Goal: Task Accomplishment & Management: Use online tool/utility

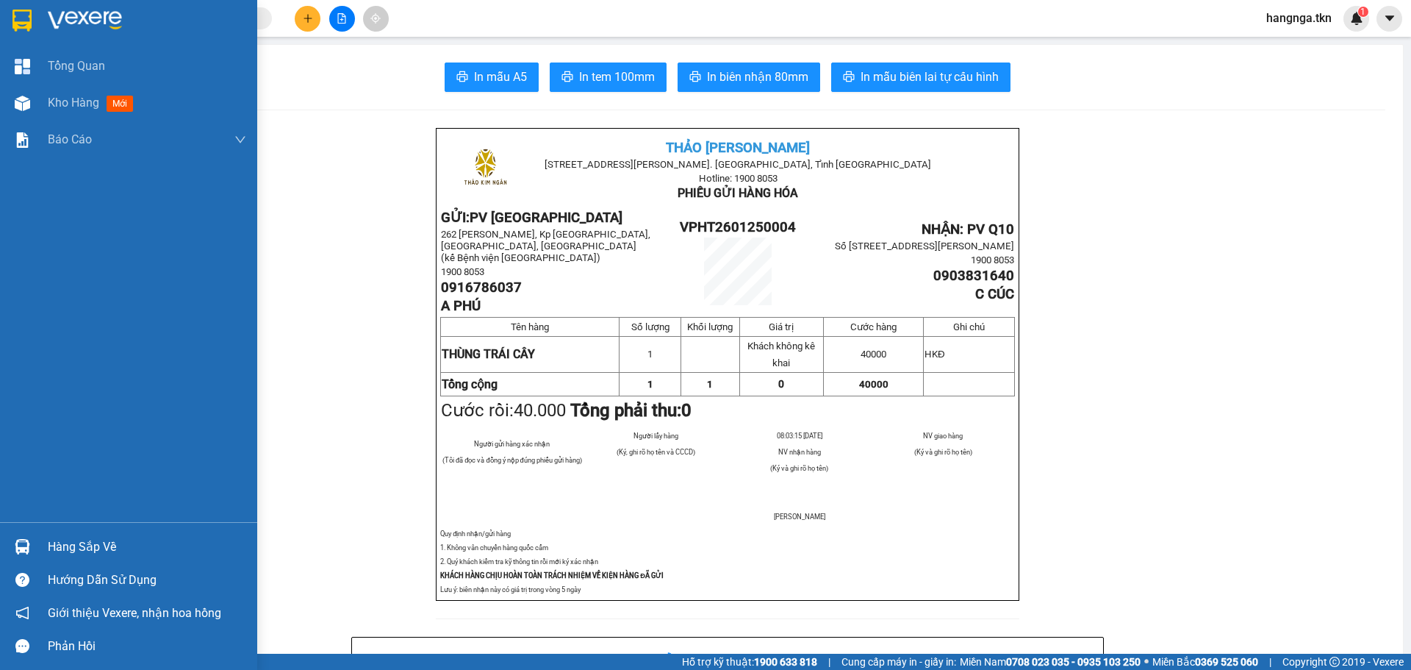
click at [88, 551] on div "Hàng sắp về" at bounding box center [147, 547] width 198 height 22
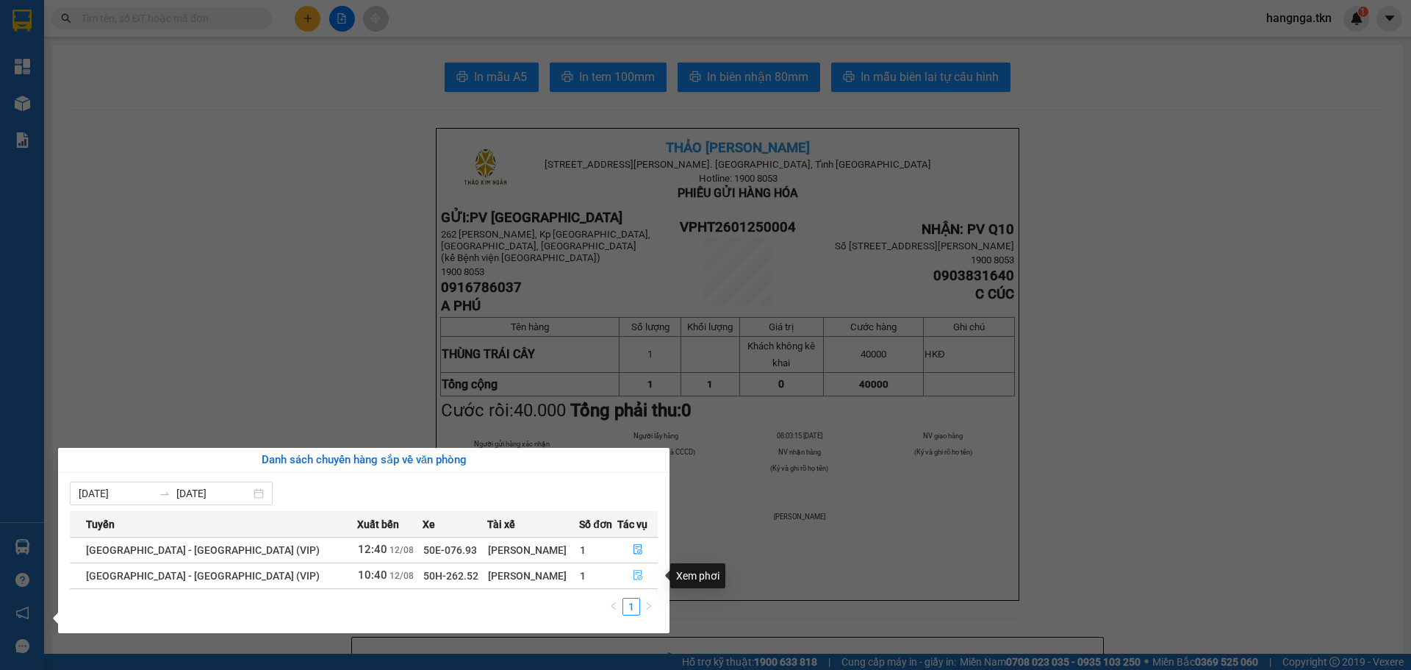
click at [634, 577] on icon "file-done" at bounding box center [638, 575] width 9 height 10
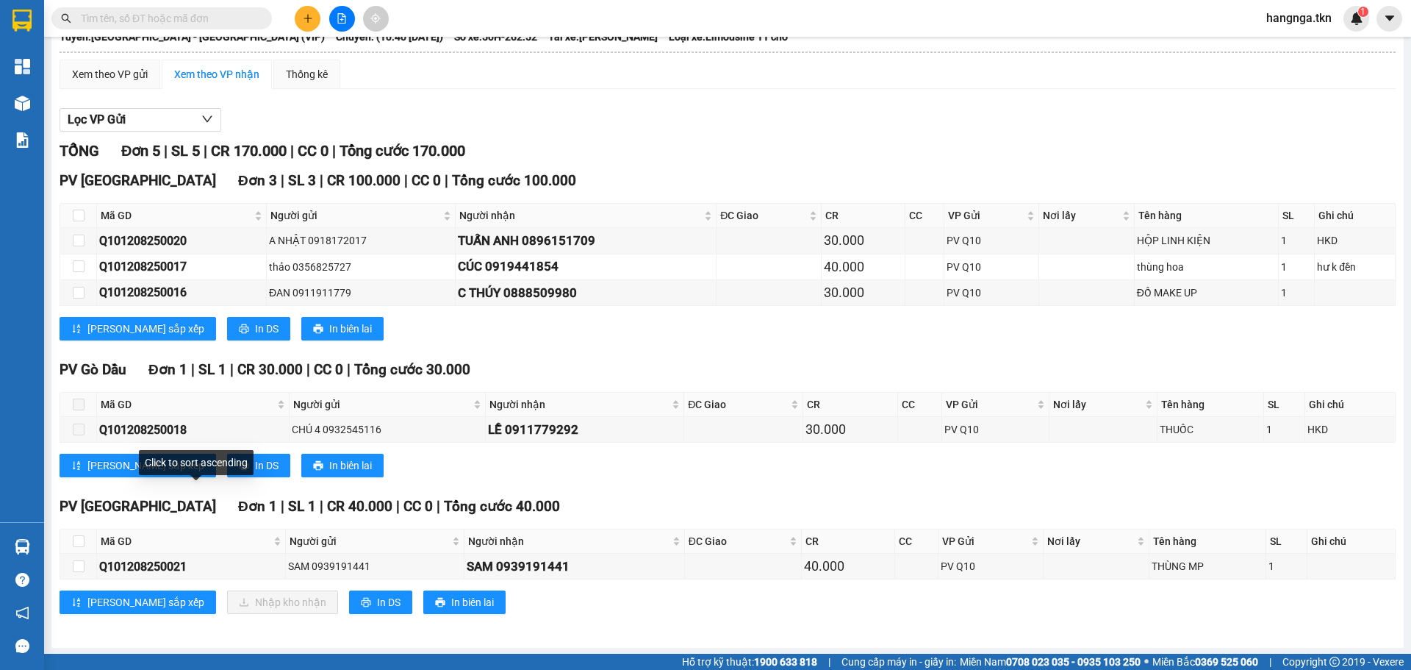
scroll to position [93, 0]
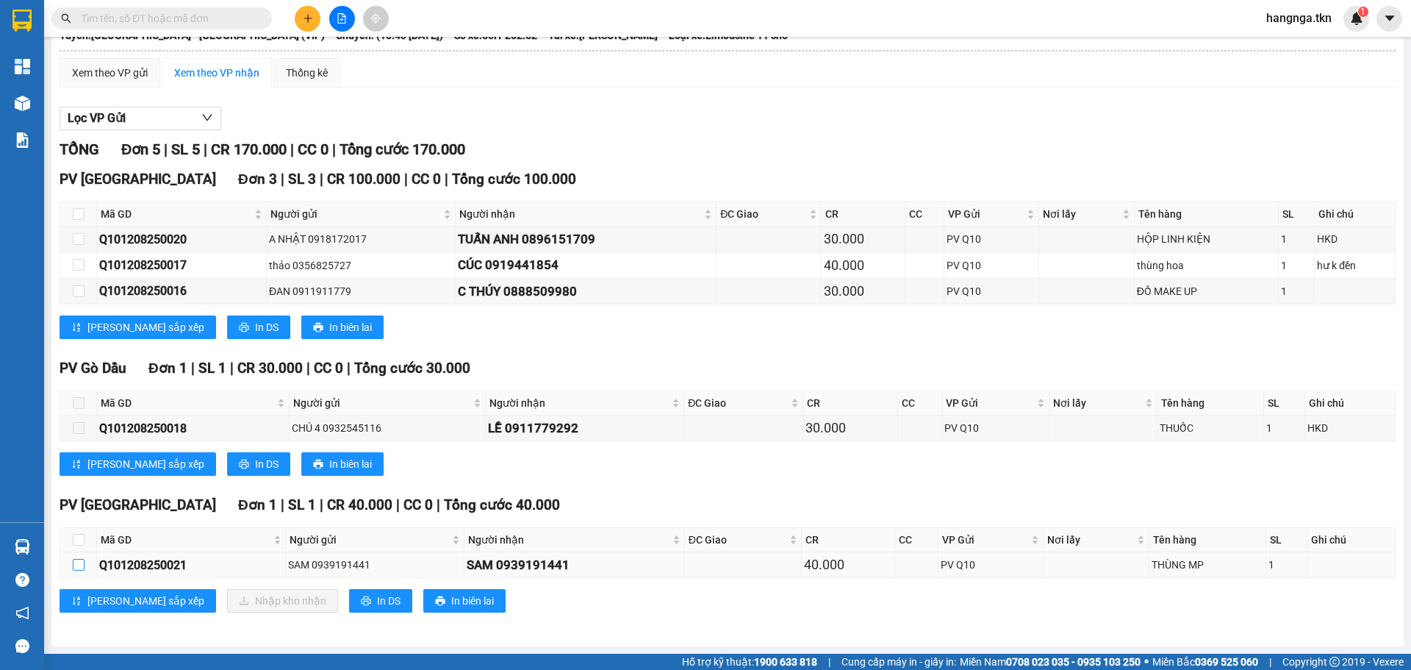
click at [78, 566] on input "checkbox" at bounding box center [79, 565] width 12 height 12
checkbox input "true"
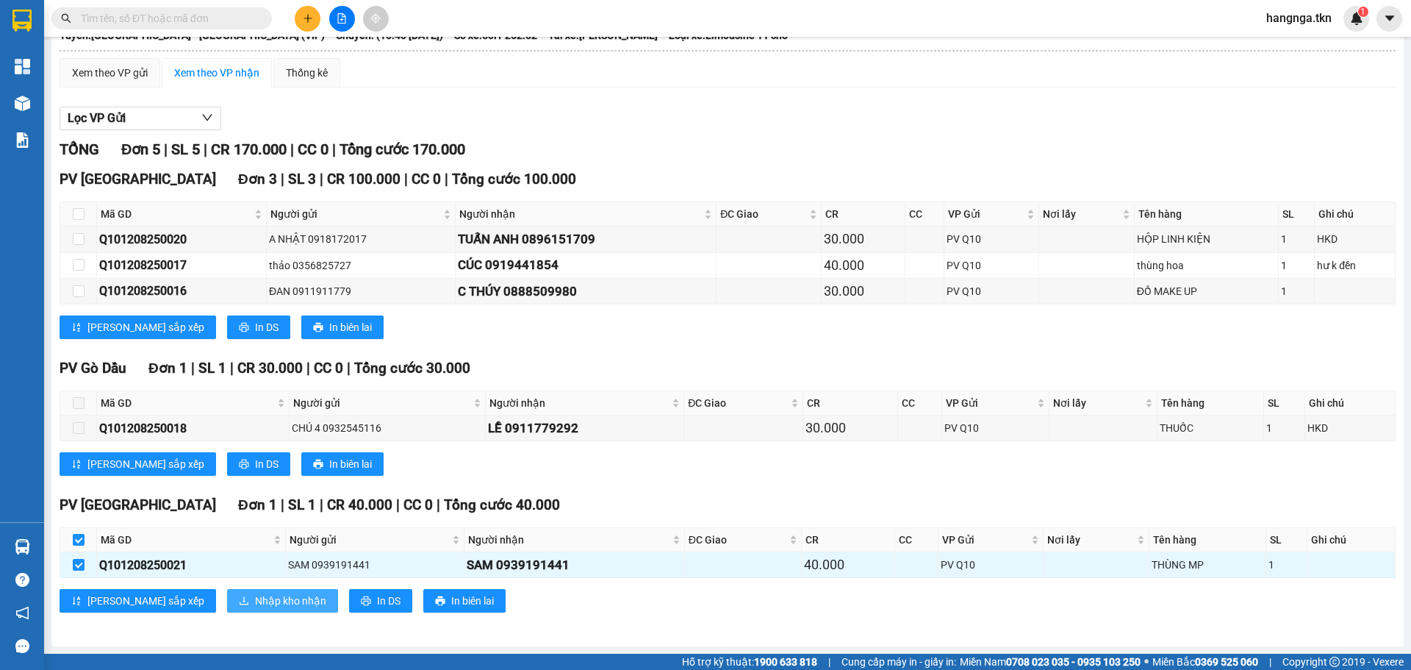
click at [255, 595] on span "Nhập kho nhận" at bounding box center [290, 600] width 71 height 16
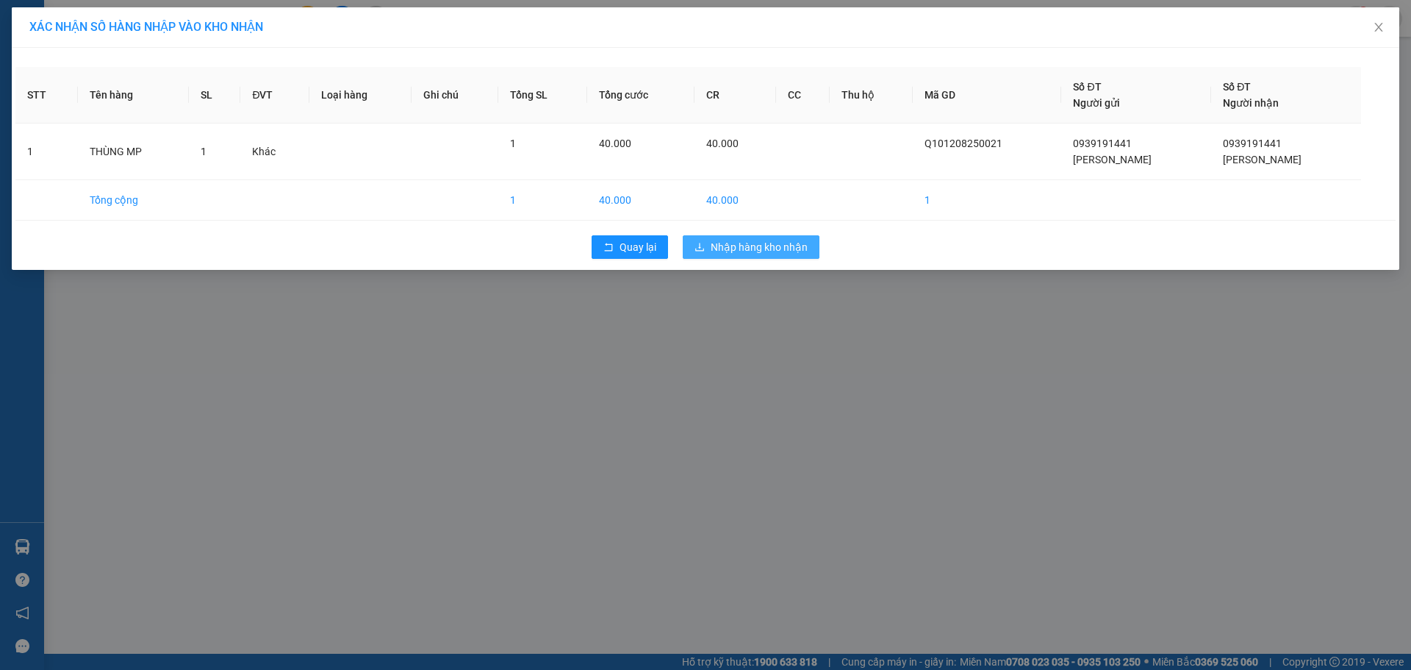
click at [734, 245] on span "Nhập hàng kho nhận" at bounding box center [759, 247] width 97 height 16
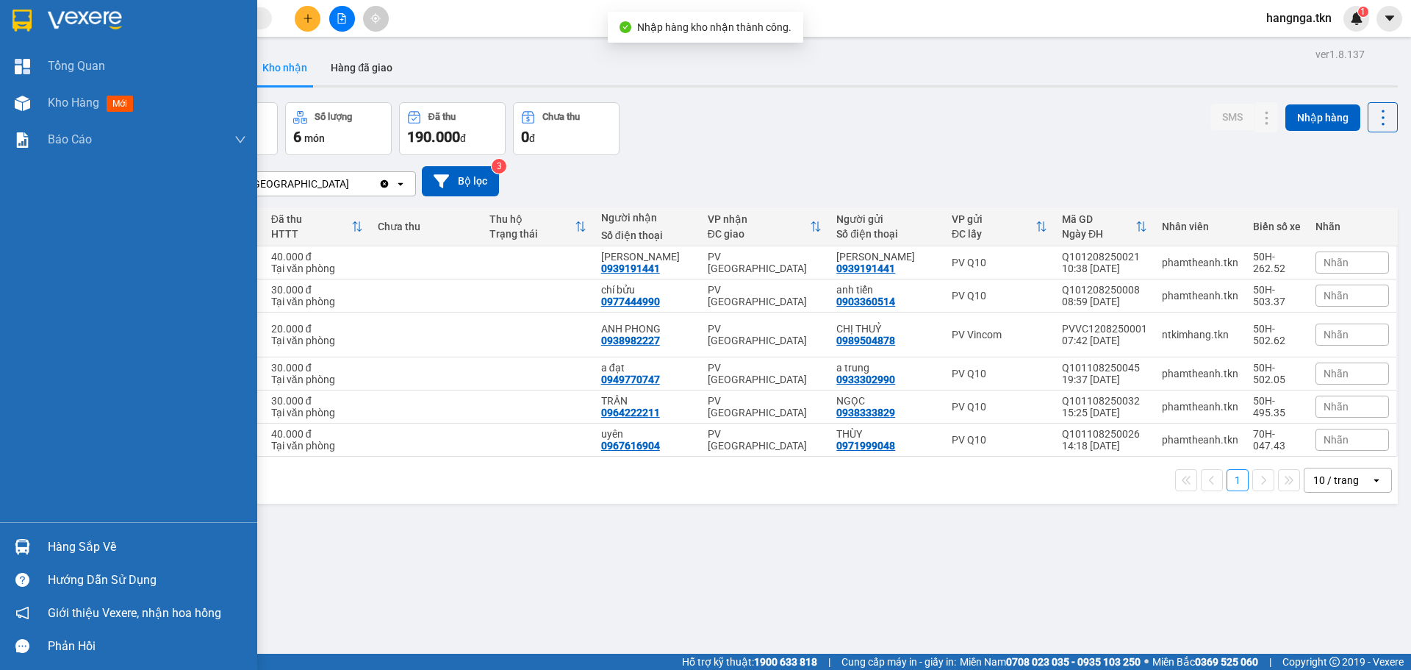
click at [70, 545] on div "Hàng sắp về" at bounding box center [147, 547] width 198 height 22
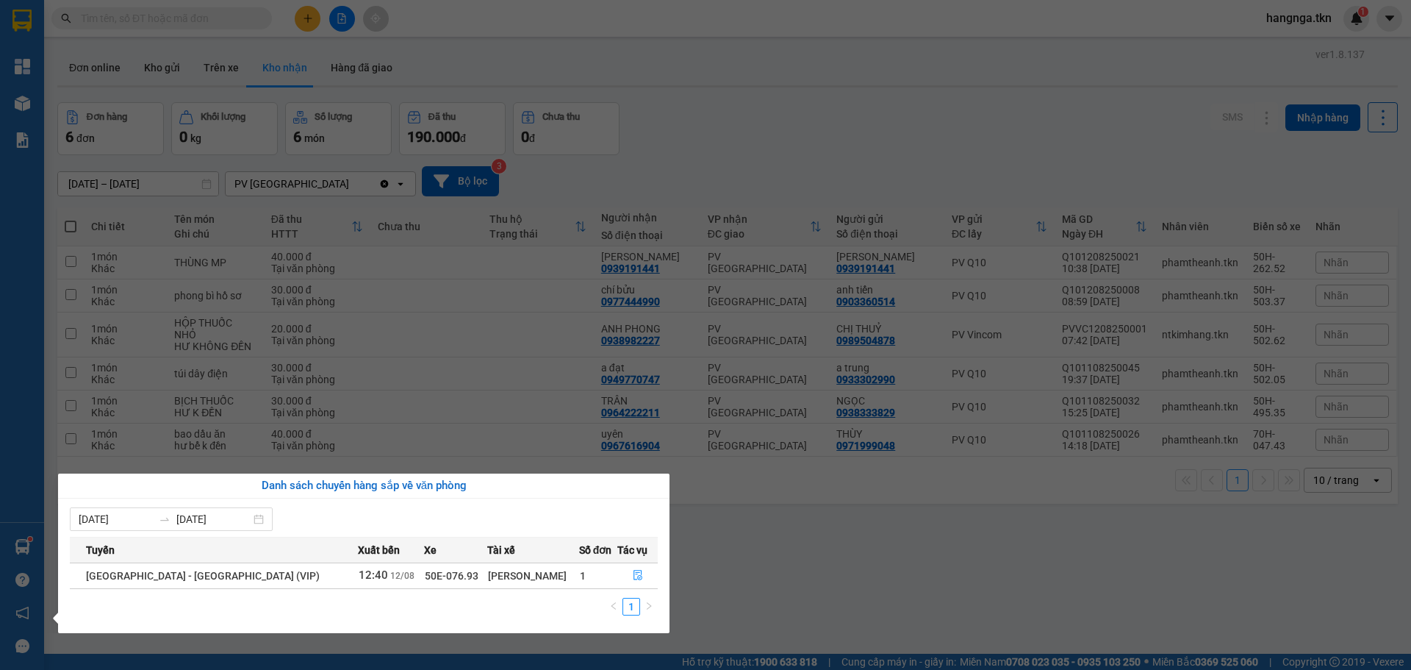
drag, startPoint x: 832, startPoint y: 556, endPoint x: 764, endPoint y: 520, distance: 77.3
click at [831, 556] on section "Kết quả tìm kiếm ( 0 ) Bộ lọc No Data hangnga.tkn 1 Tổng Quan Kho hàng mới Báo …" at bounding box center [705, 335] width 1411 height 670
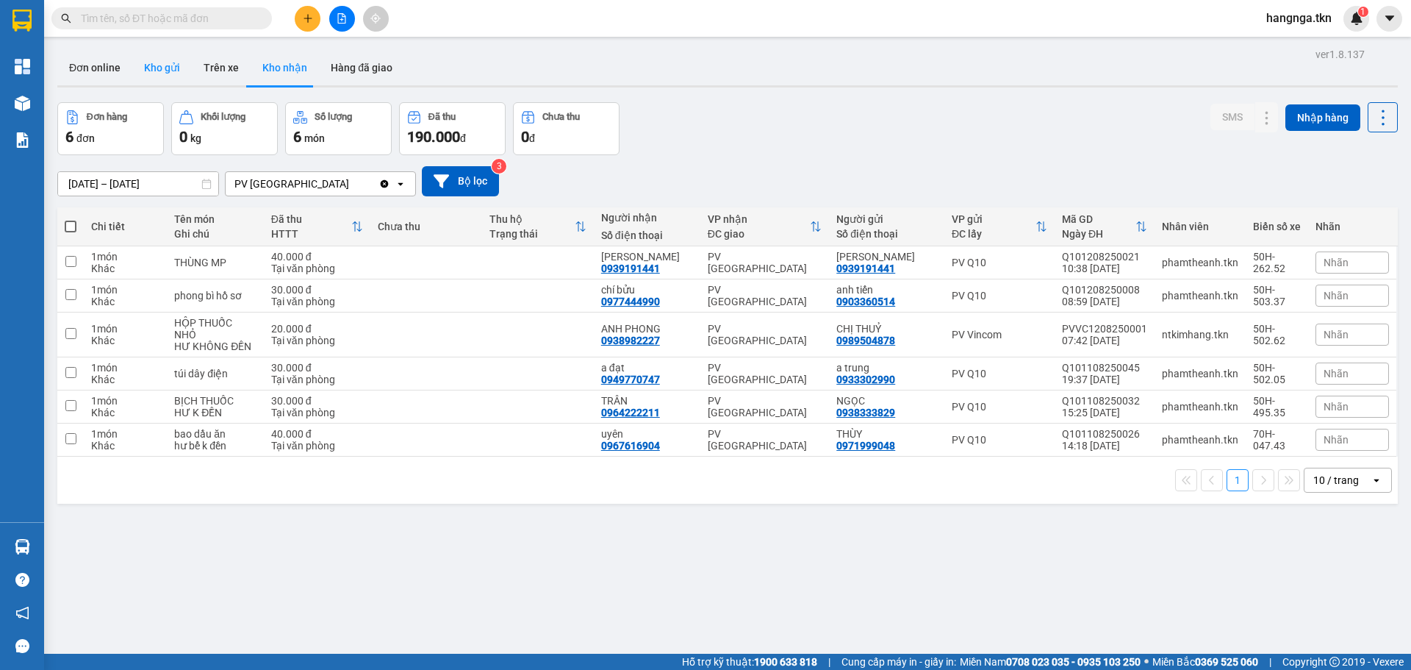
click at [155, 64] on button "Kho gửi" at bounding box center [162, 67] width 60 height 35
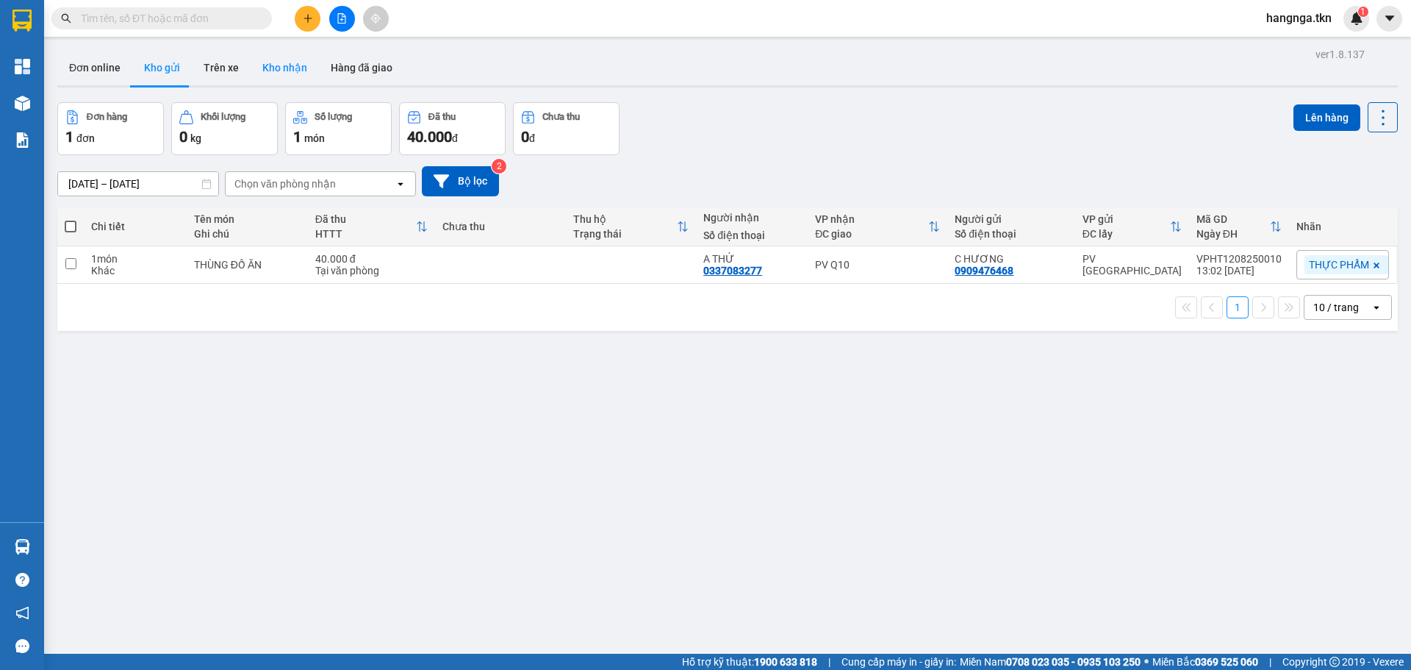
click at [290, 73] on button "Kho nhận" at bounding box center [285, 67] width 68 height 35
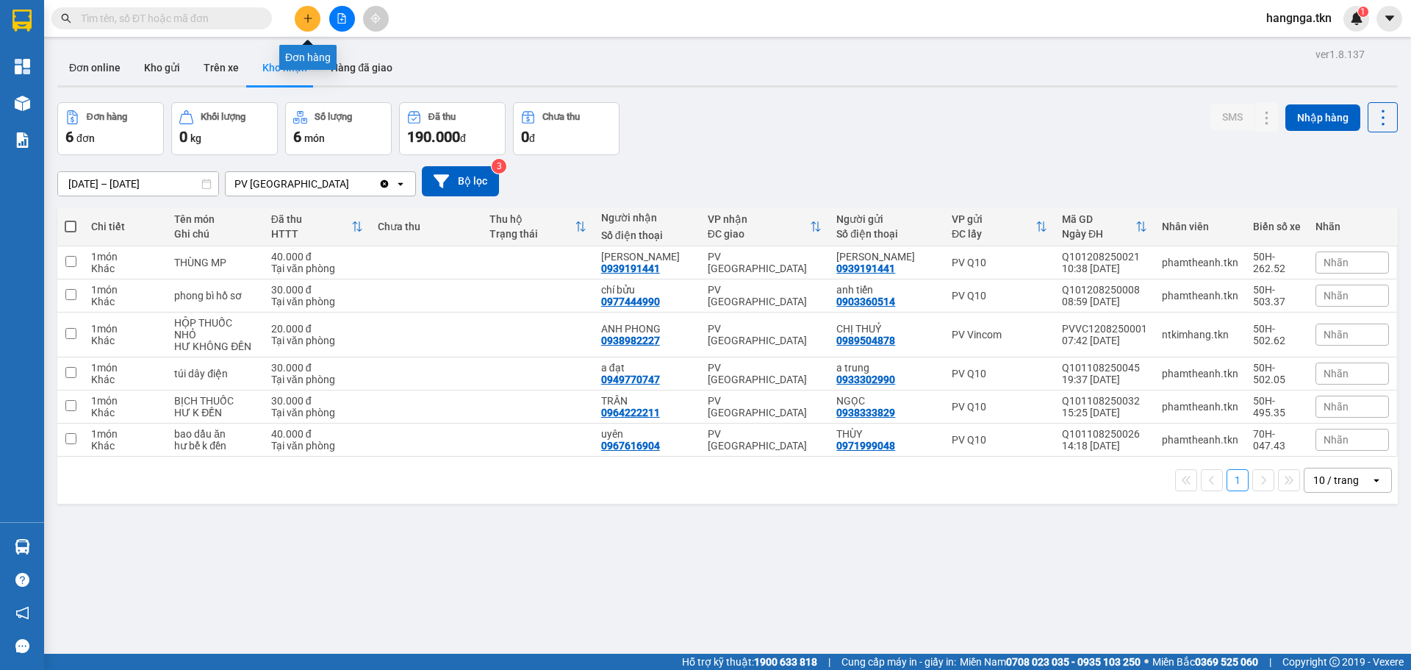
click at [301, 26] on button at bounding box center [308, 19] width 26 height 26
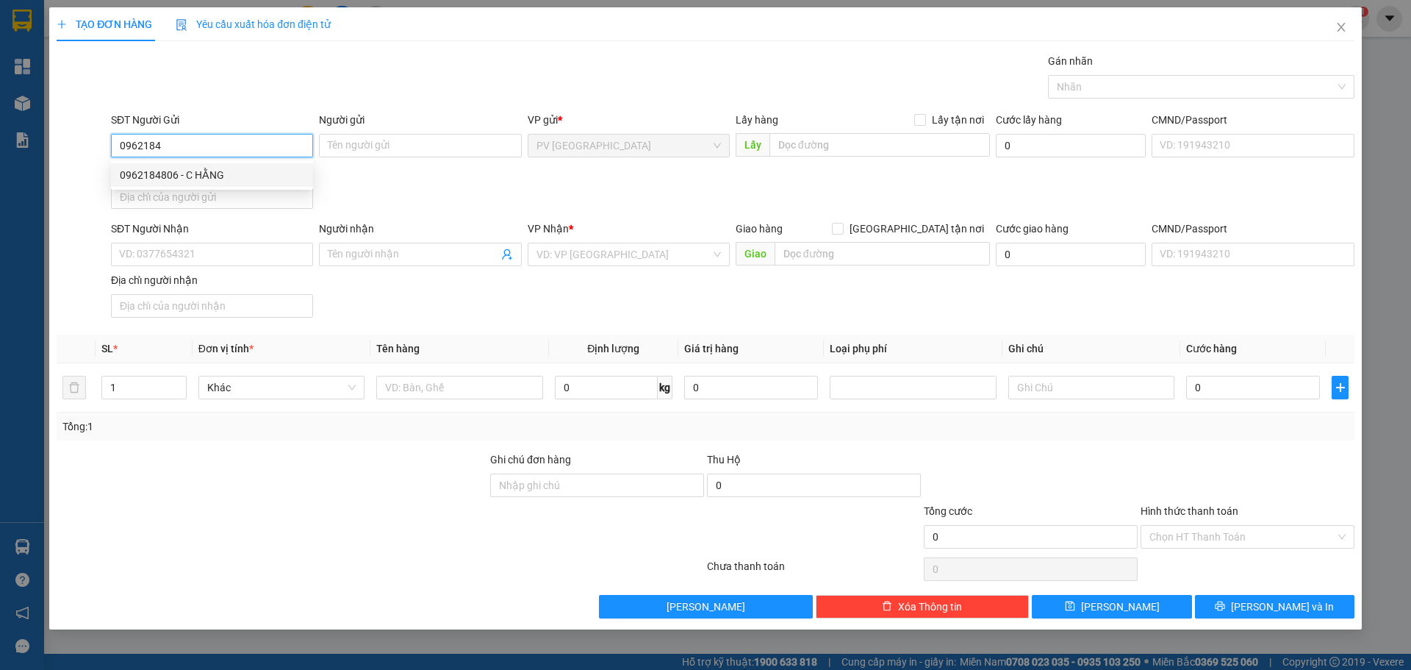
click at [209, 168] on div "0962184806 - C HẰNG" at bounding box center [212, 175] width 184 height 16
type input "0962184806"
type input "C HẰNG"
type input "0889384869"
type input "YÊN"
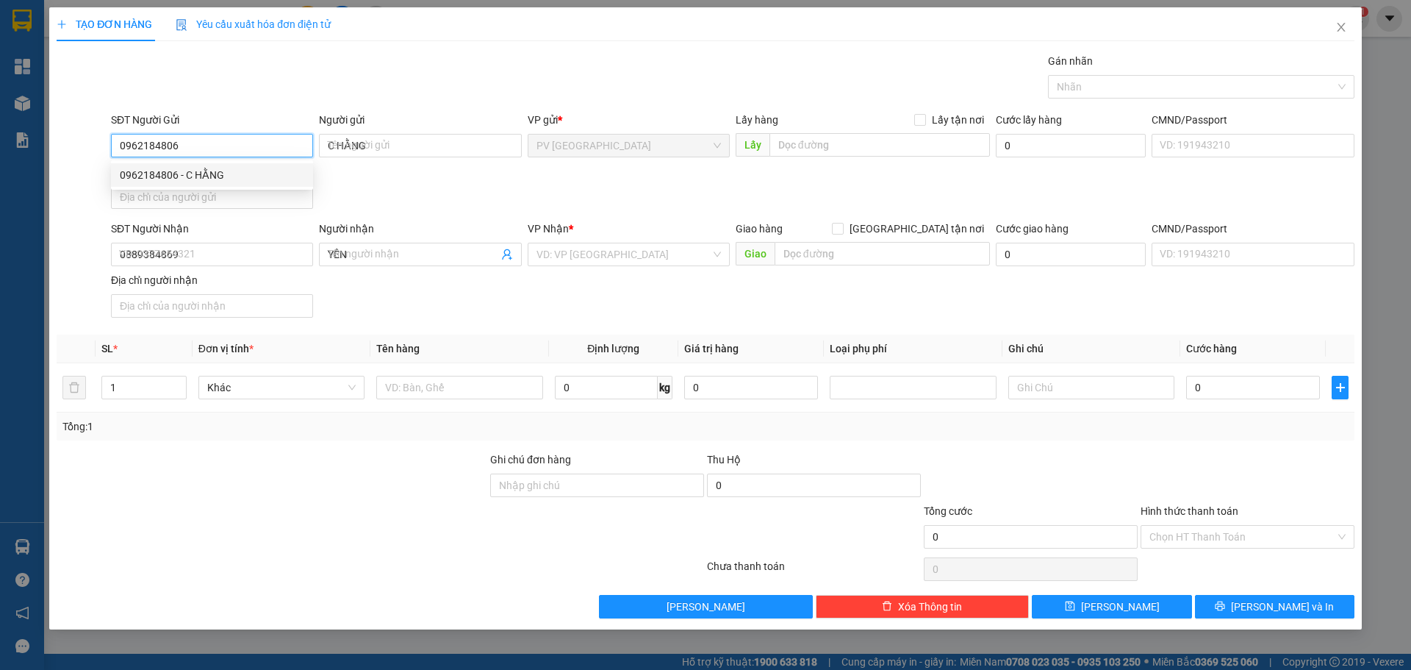
type input "30.000"
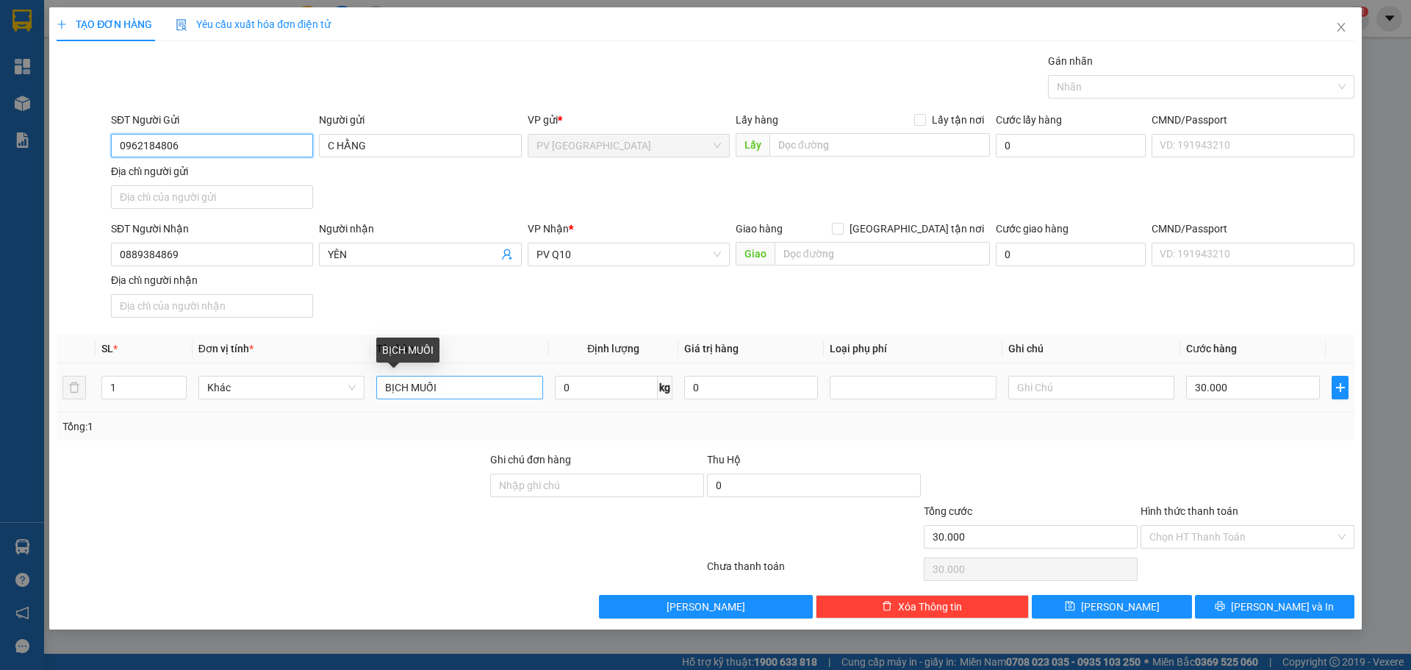
type input "0962184806"
click at [475, 381] on input "BỊCH MUỐI" at bounding box center [459, 388] width 166 height 24
click at [1078, 84] on div at bounding box center [1194, 87] width 284 height 18
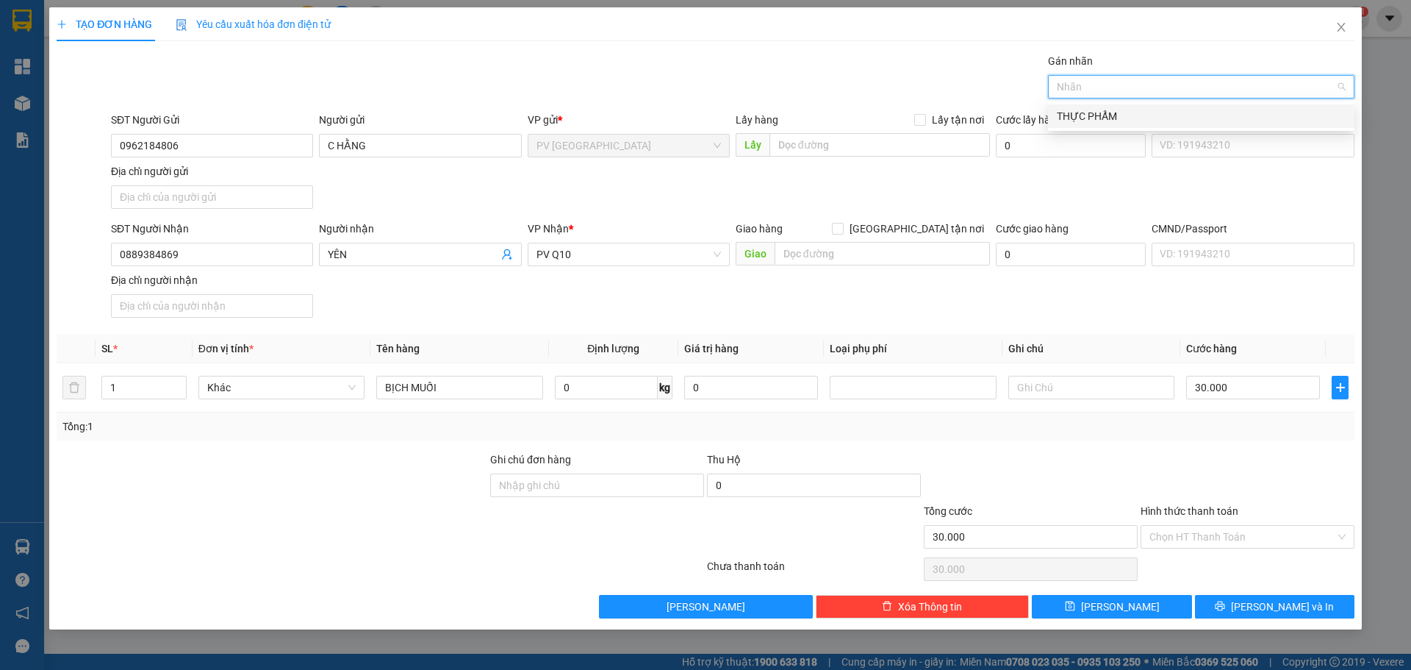
click at [1115, 107] on div "THỰC PHẨM" at bounding box center [1201, 116] width 306 height 24
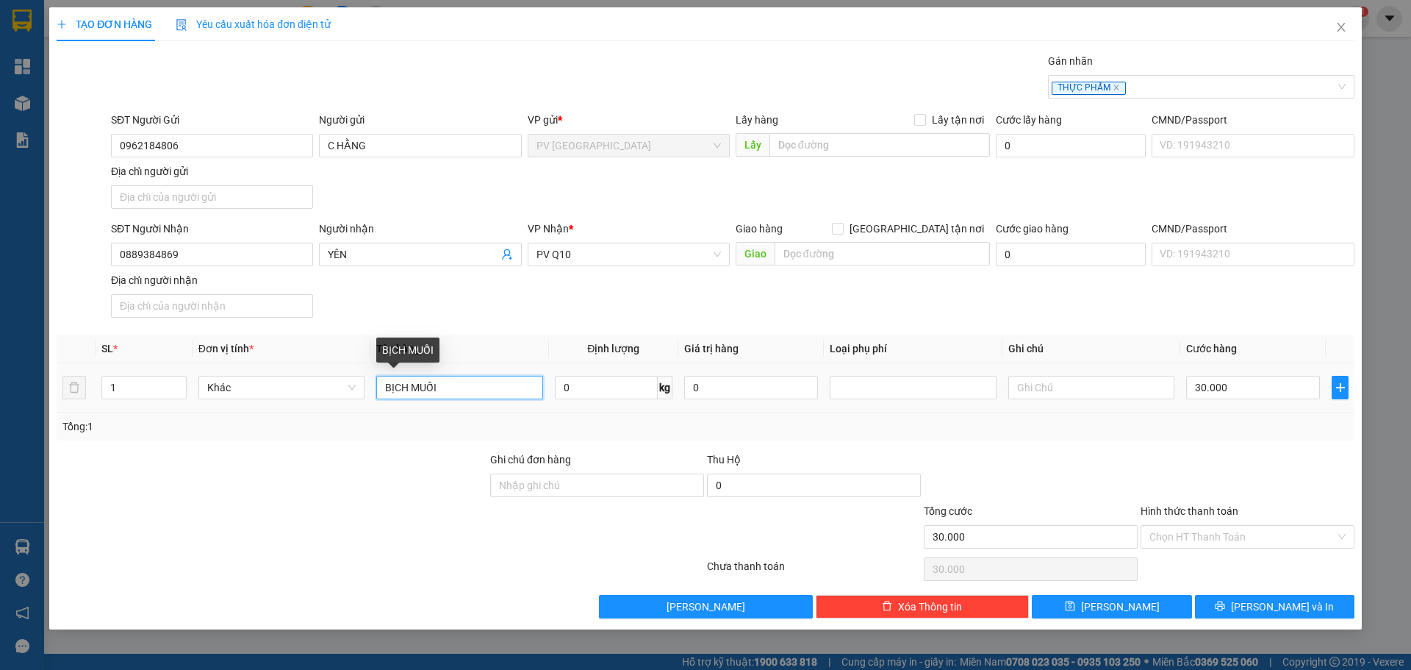
click at [462, 379] on input "BỊCH MUỐI" at bounding box center [459, 388] width 166 height 24
type input "BỊCH MUỐI - RAU"
click at [1154, 447] on div "Transit Pickup Surcharge Ids Transit Deliver Surcharge Ids Transit Deliver Surc…" at bounding box center [706, 335] width 1298 height 565
click at [1246, 388] on input "30.000" at bounding box center [1253, 388] width 134 height 24
type input "4"
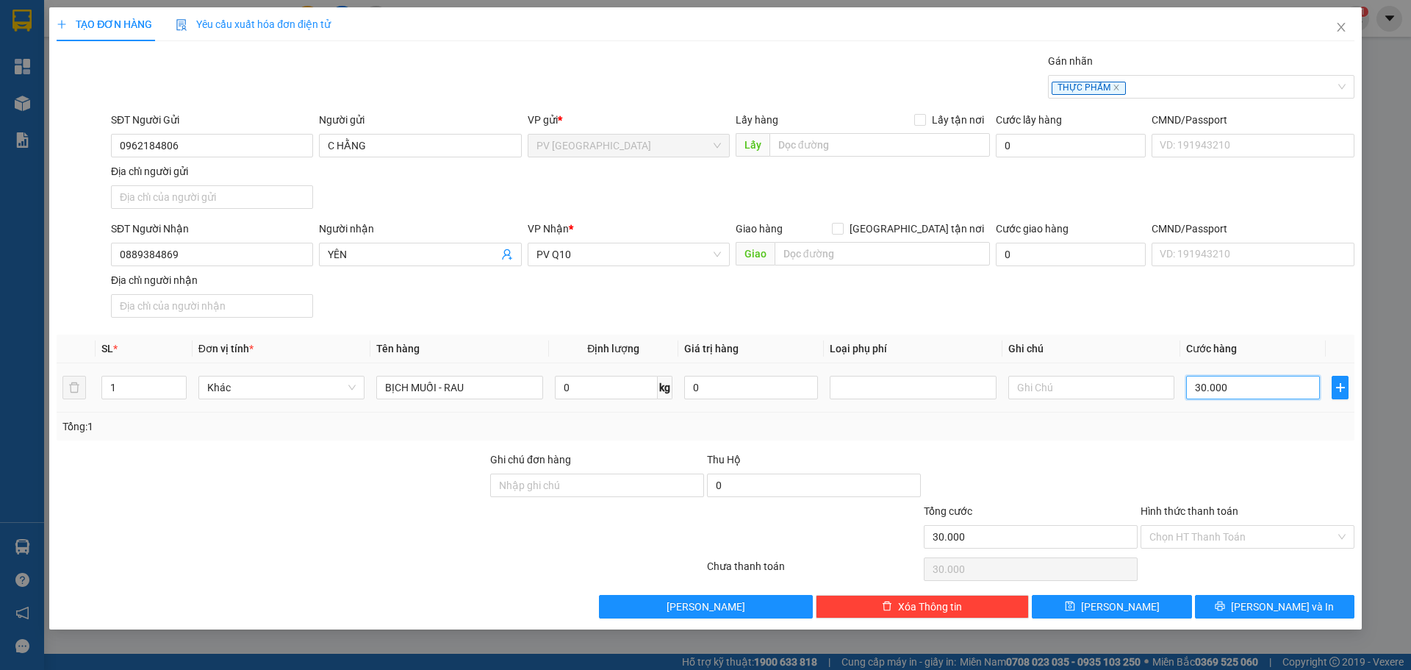
type input "4"
type input "40"
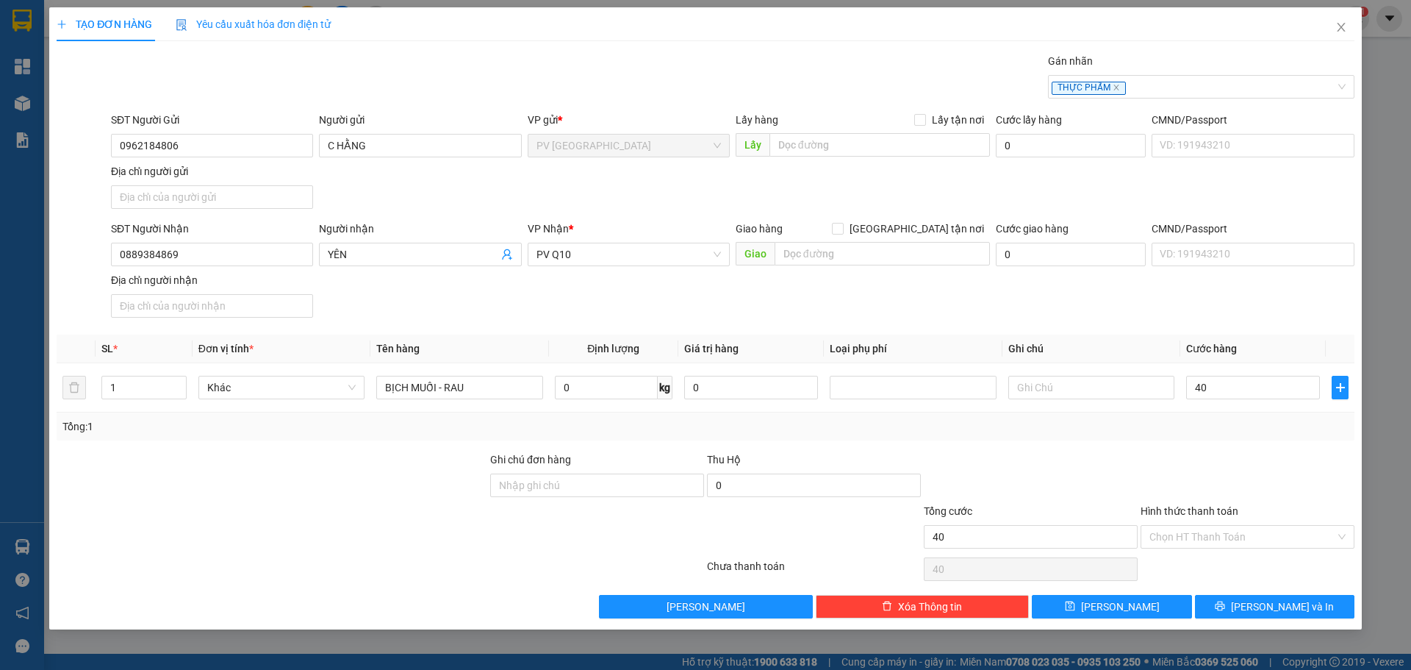
type input "40.000"
click at [1139, 476] on div at bounding box center [1247, 476] width 217 height 51
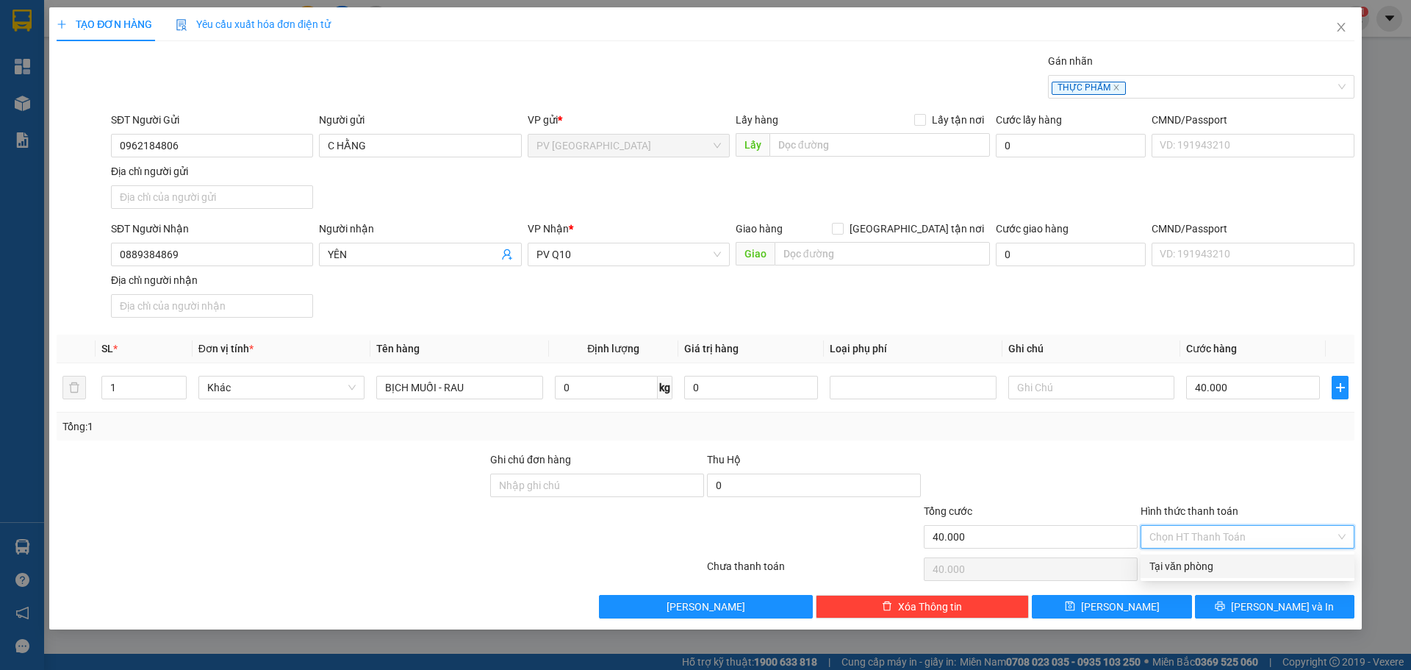
click at [1182, 533] on input "Hình thức thanh toán" at bounding box center [1243, 537] width 186 height 22
drag, startPoint x: 1209, startPoint y: 566, endPoint x: 1233, endPoint y: 581, distance: 28.1
click at [1208, 566] on div "Tại văn phòng" at bounding box center [1248, 566] width 196 height 16
type input "0"
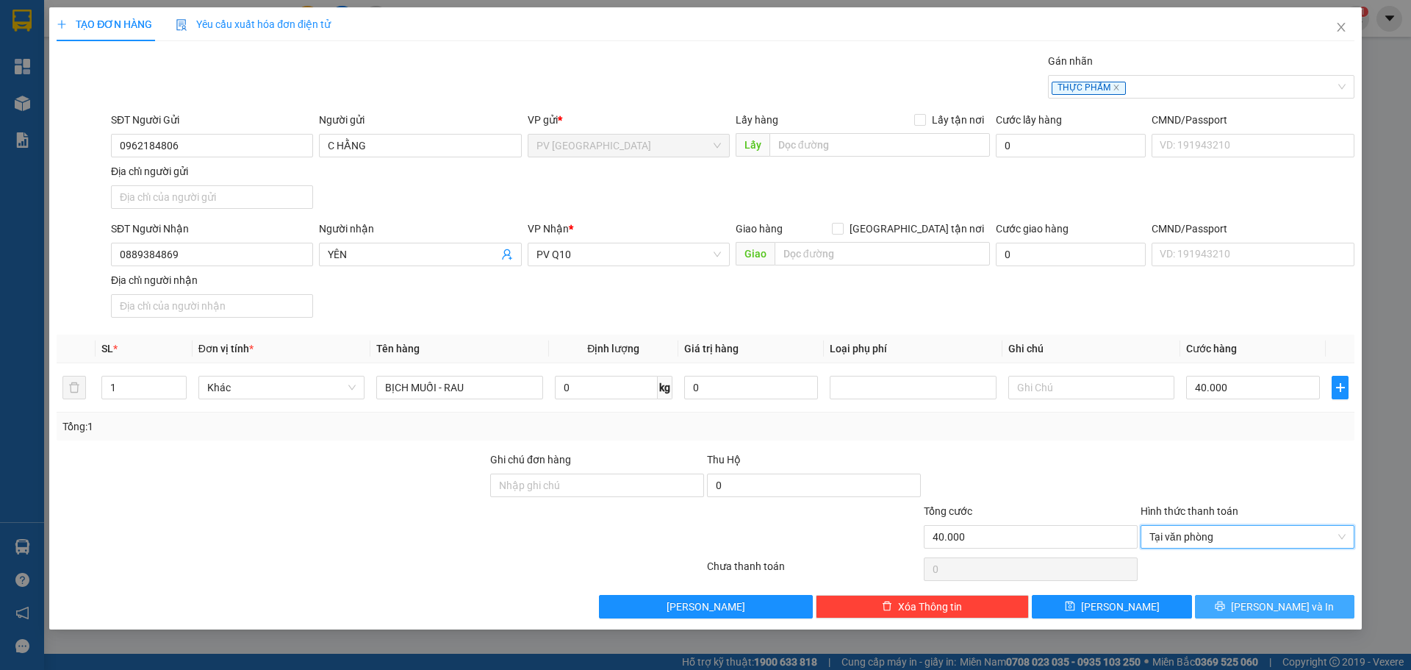
click at [1225, 604] on icon "printer" at bounding box center [1221, 606] width 10 height 10
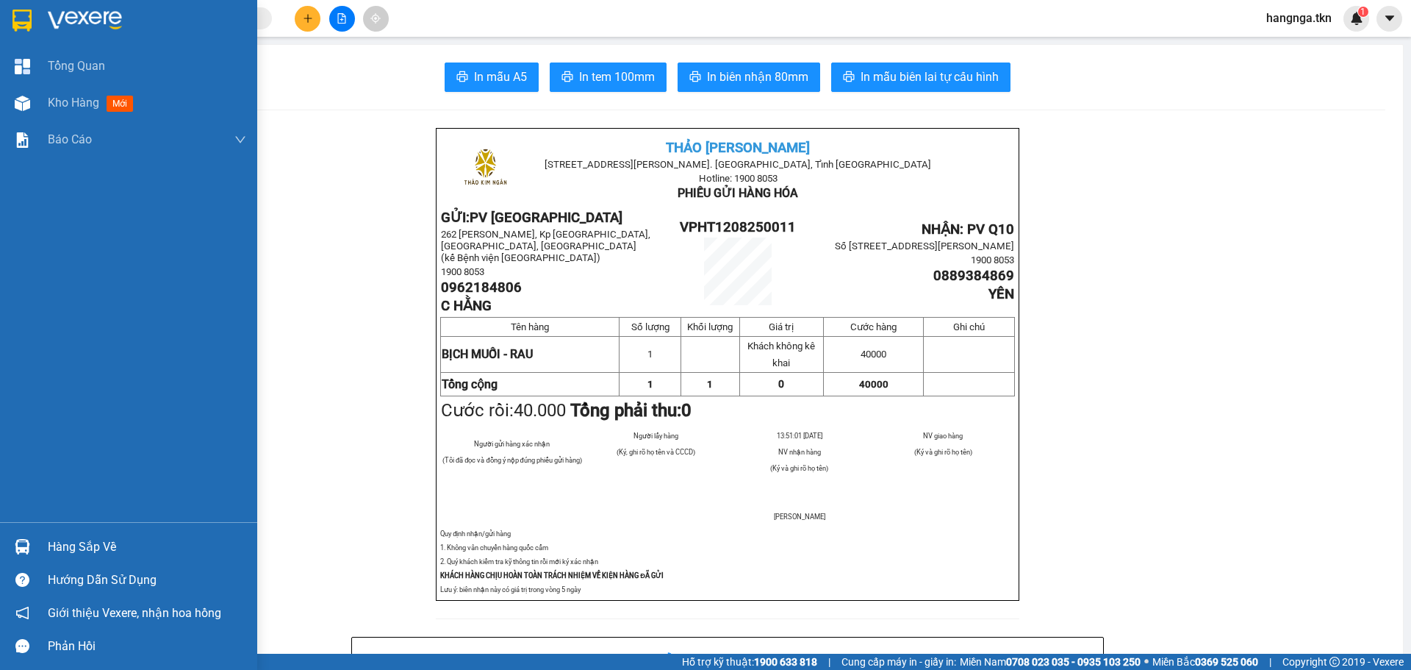
click at [45, 24] on div at bounding box center [128, 24] width 257 height 48
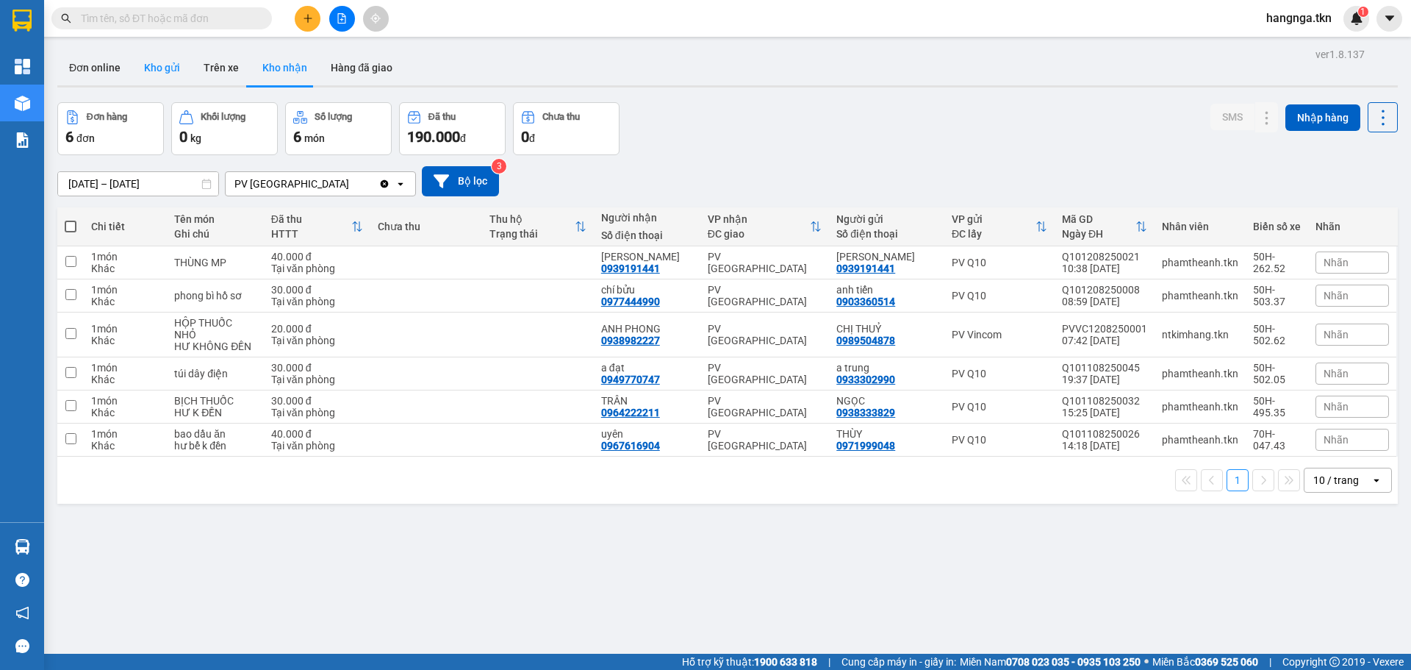
click at [156, 64] on button "Kho gửi" at bounding box center [162, 67] width 60 height 35
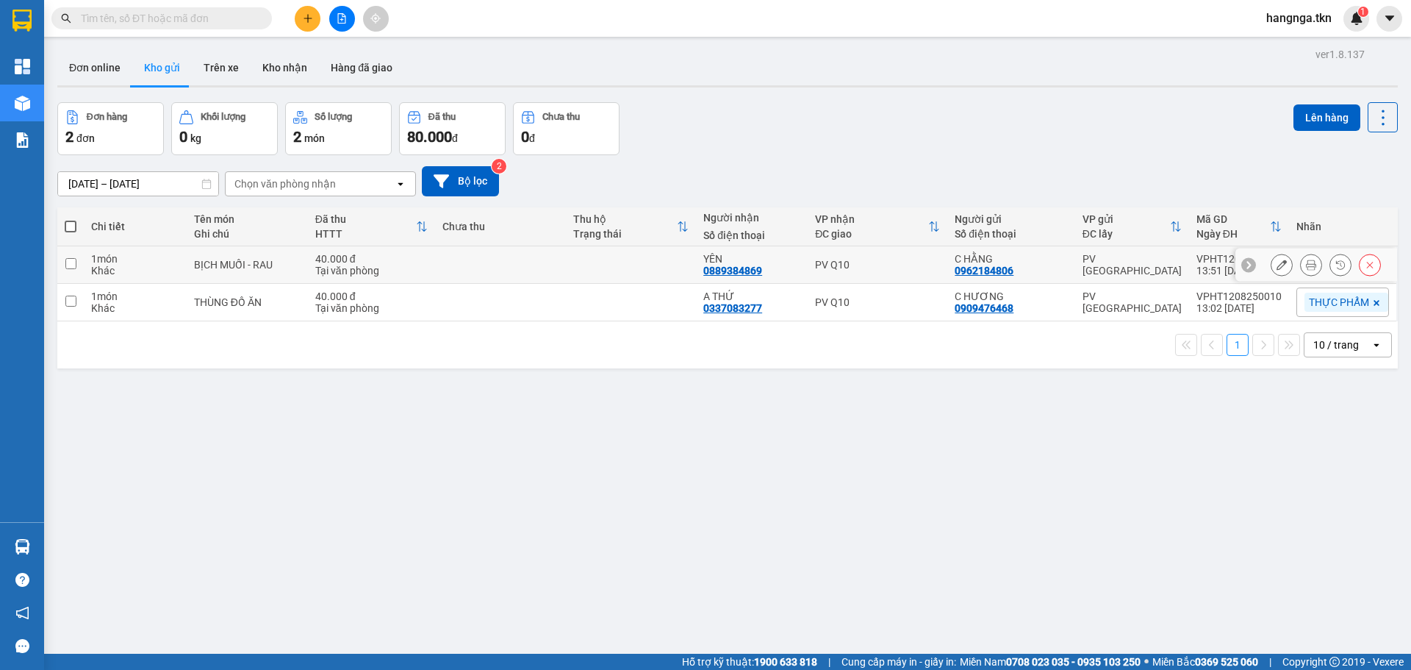
click at [277, 266] on div "BỊCH MUỐI - RAU" at bounding box center [247, 265] width 107 height 12
checkbox input "true"
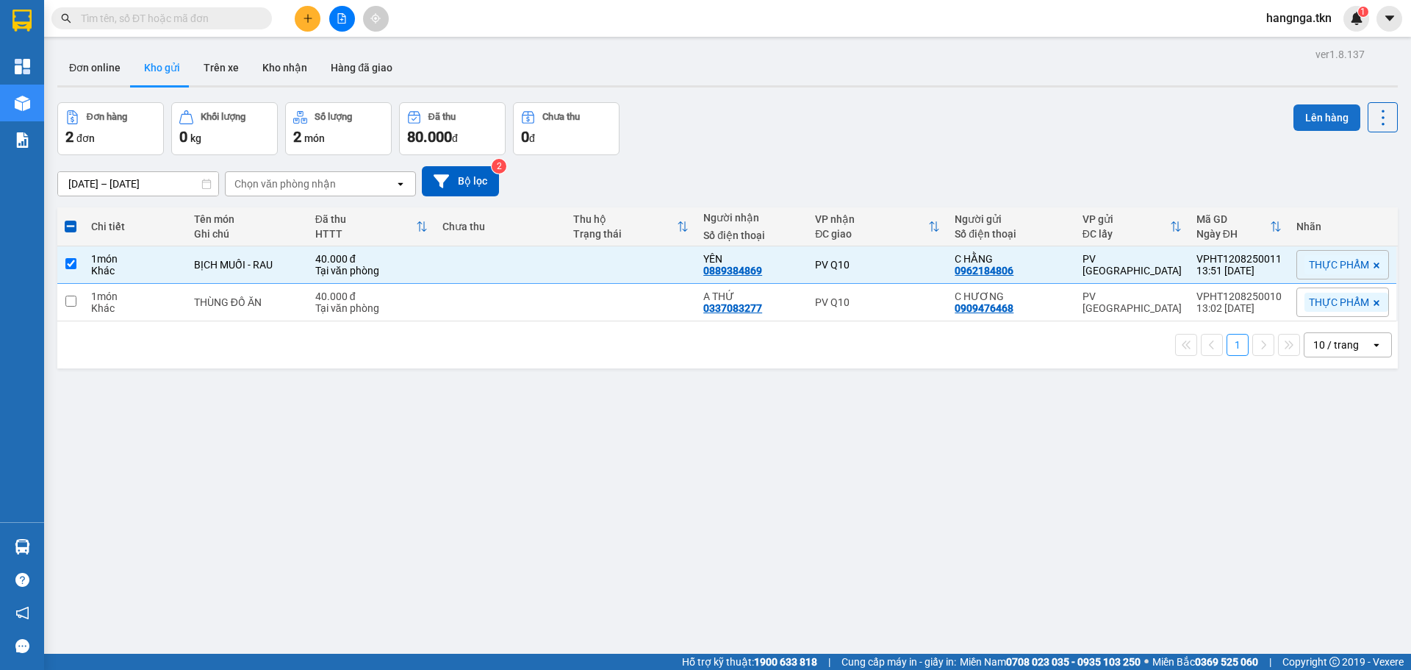
click at [1323, 120] on button "Lên hàng" at bounding box center [1327, 117] width 67 height 26
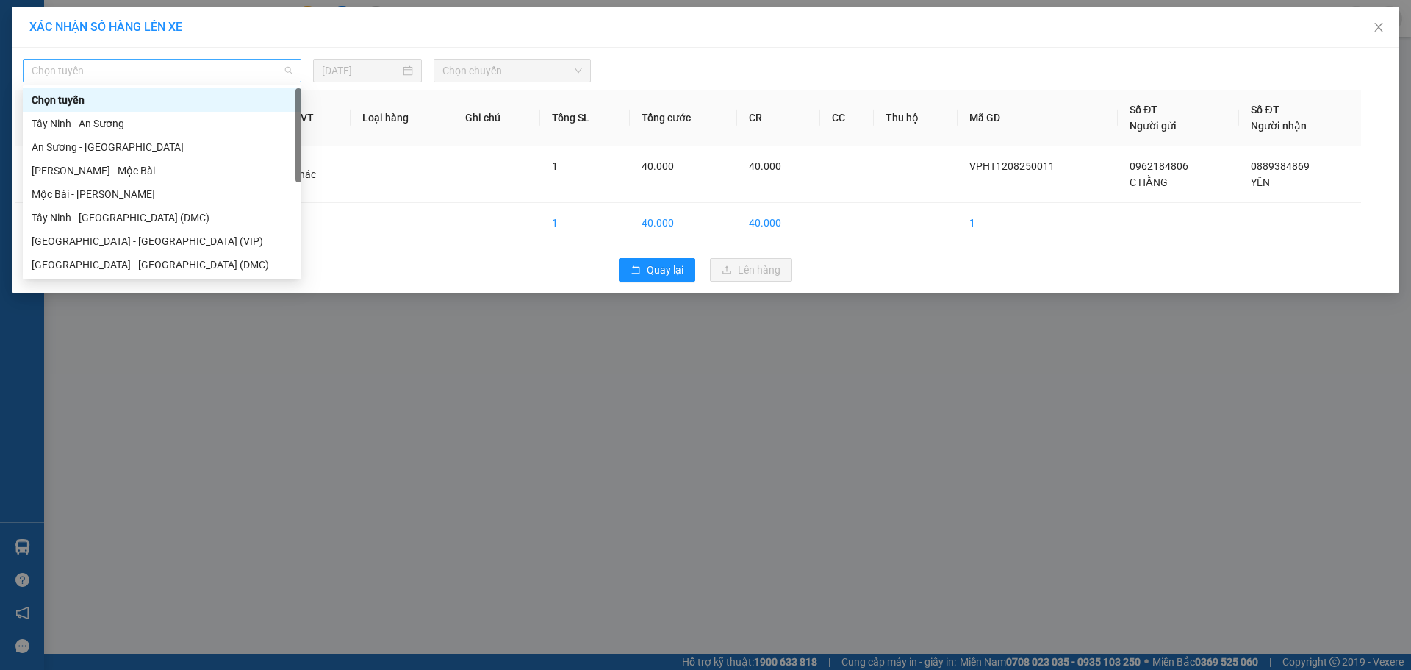
click at [230, 68] on span "Chọn tuyến" at bounding box center [162, 71] width 261 height 22
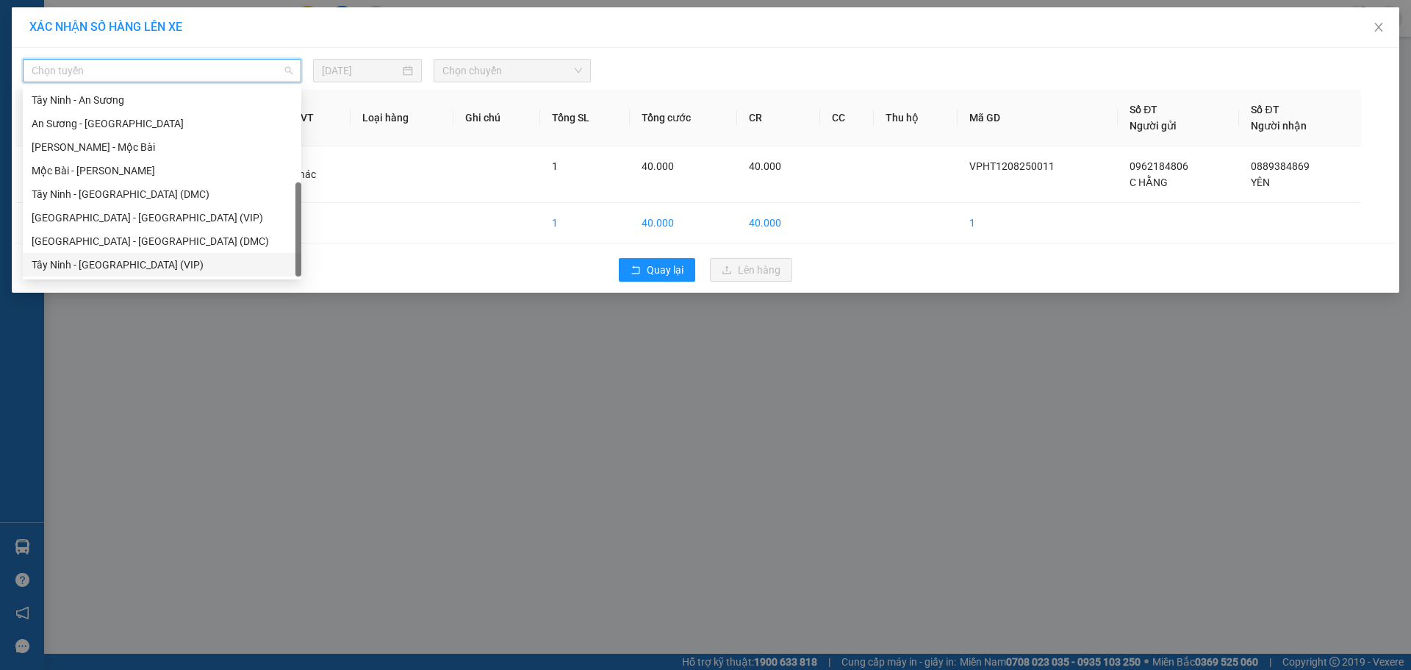
click at [110, 259] on div "Tây Ninh - [GEOGRAPHIC_DATA] (VIP)" at bounding box center [162, 265] width 261 height 16
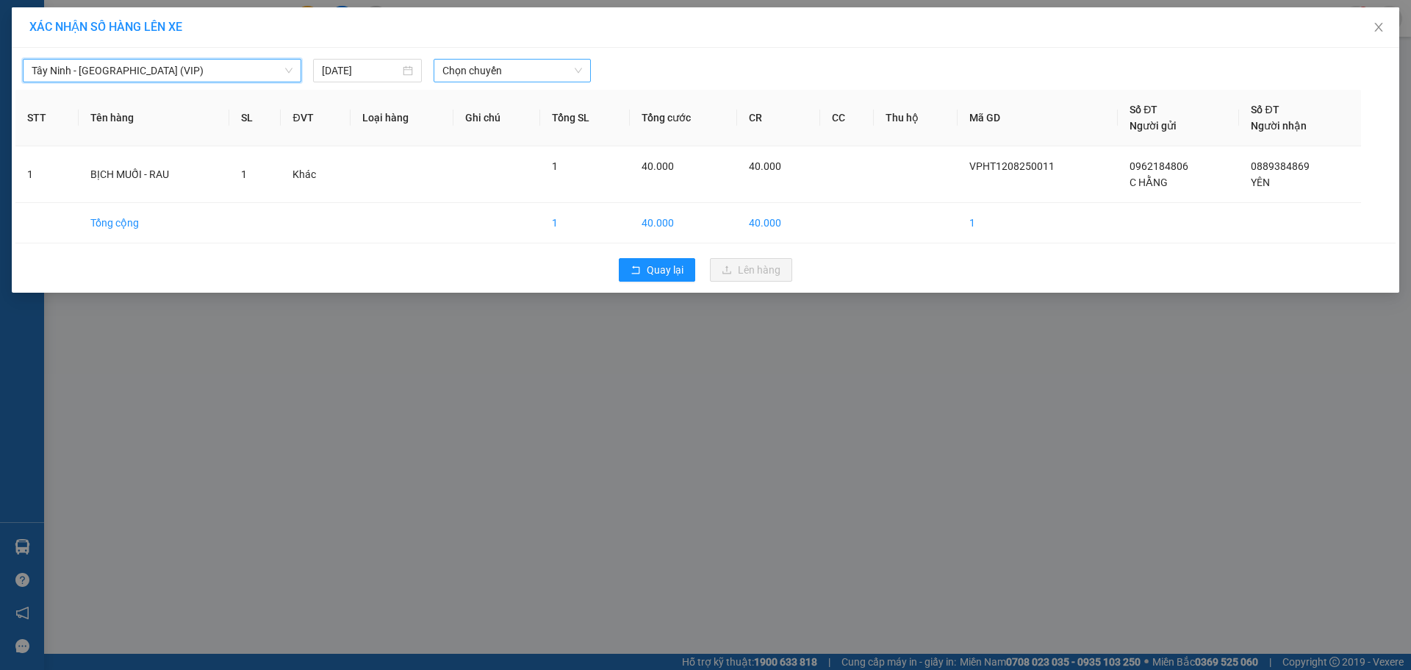
click at [507, 74] on span "Chọn chuyến" at bounding box center [512, 71] width 140 height 22
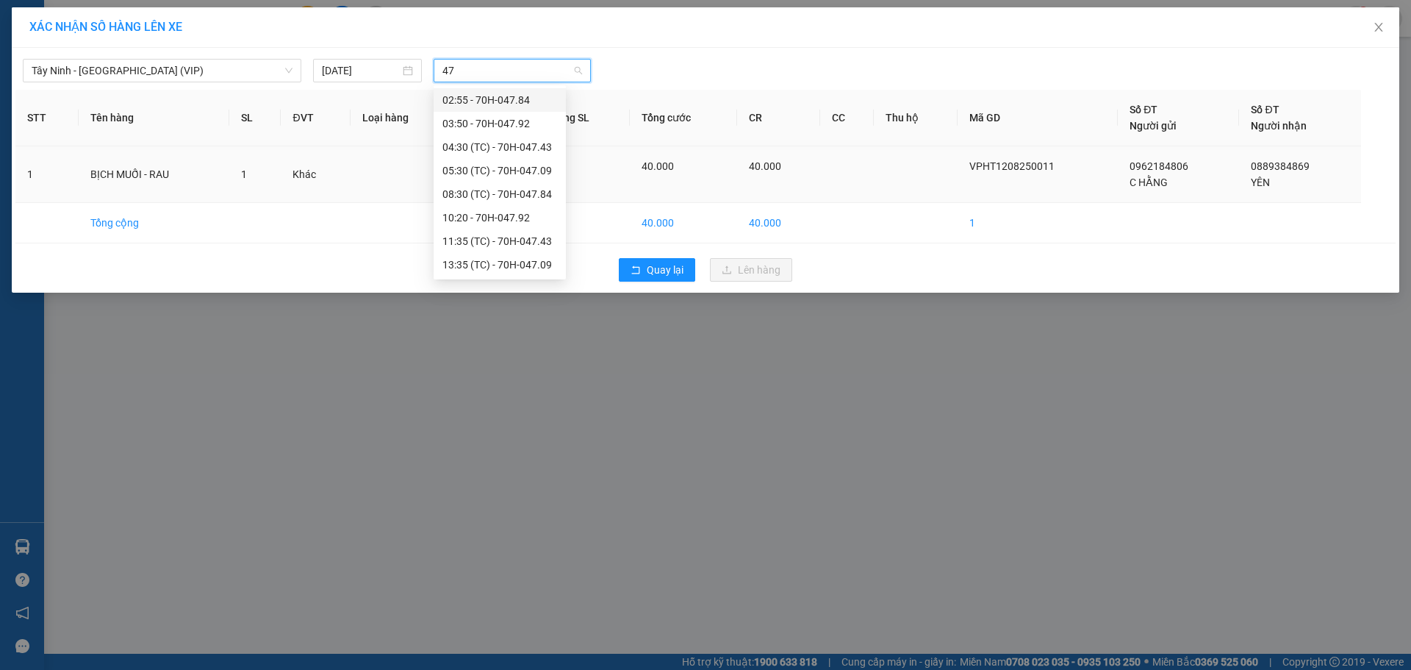
type input "4"
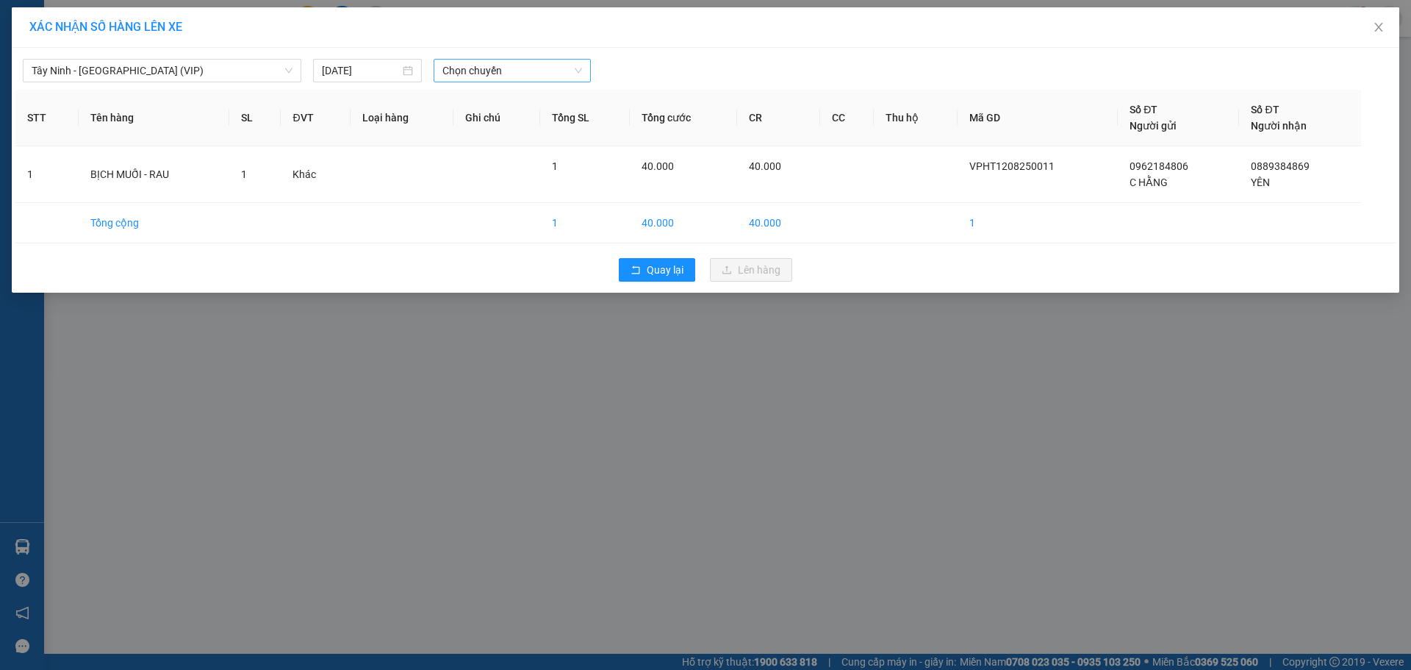
click at [627, 402] on div "XÁC NHẬN SỐ HÀNG LÊN XE [GEOGRAPHIC_DATA] - [GEOGRAPHIC_DATA] (VIP) [DATE] Chọn…" at bounding box center [705, 335] width 1411 height 670
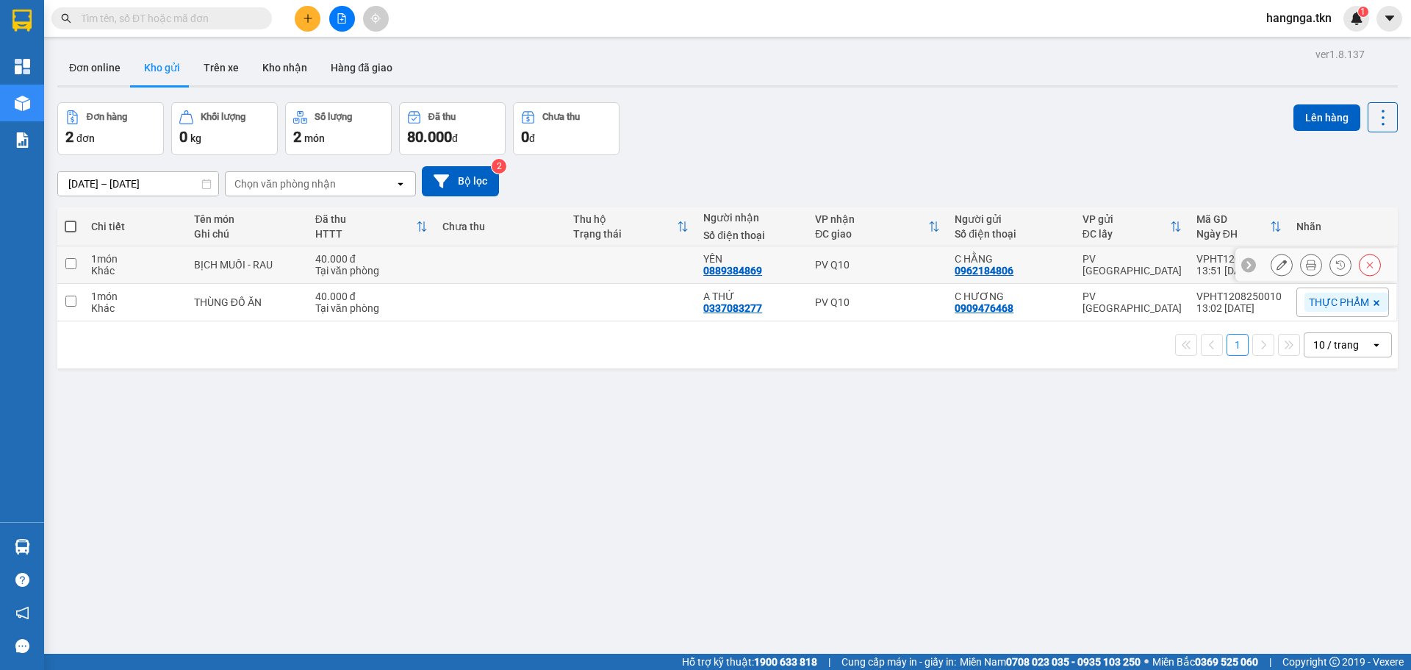
click at [348, 273] on div "Tại văn phòng" at bounding box center [371, 271] width 112 height 12
checkbox input "true"
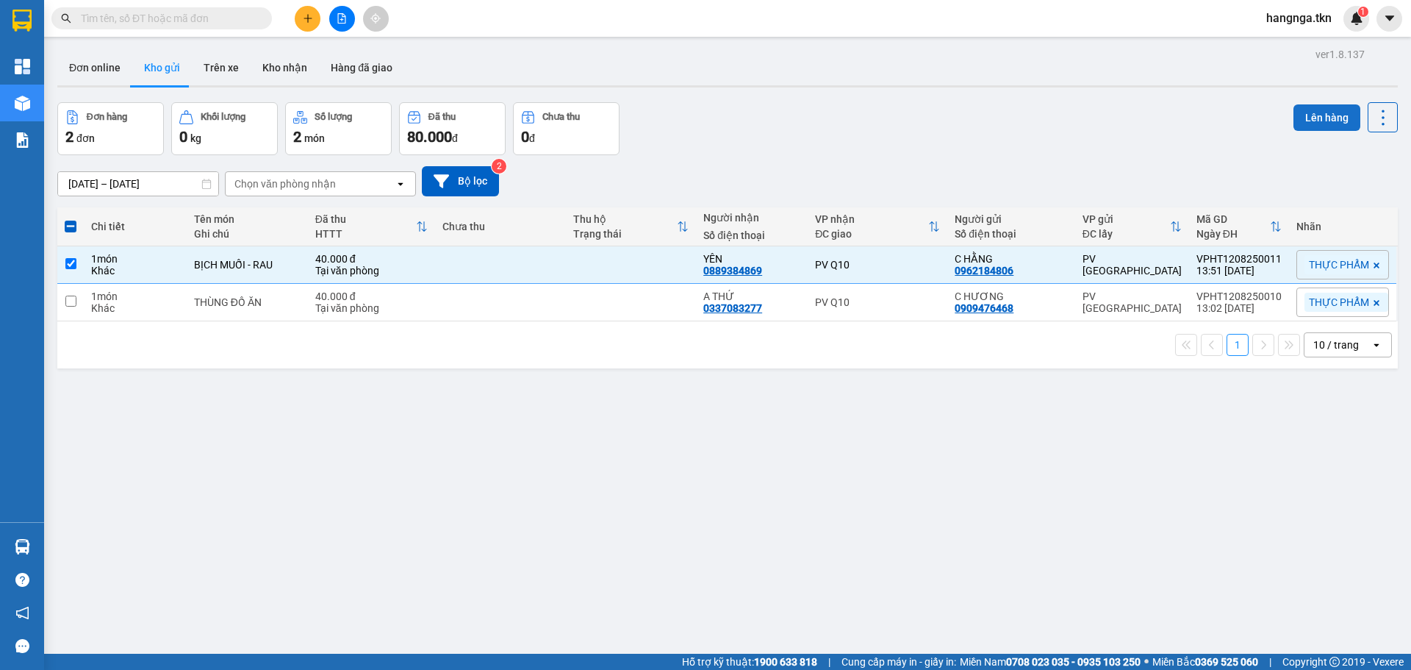
click at [1330, 115] on button "Lên hàng" at bounding box center [1327, 117] width 67 height 26
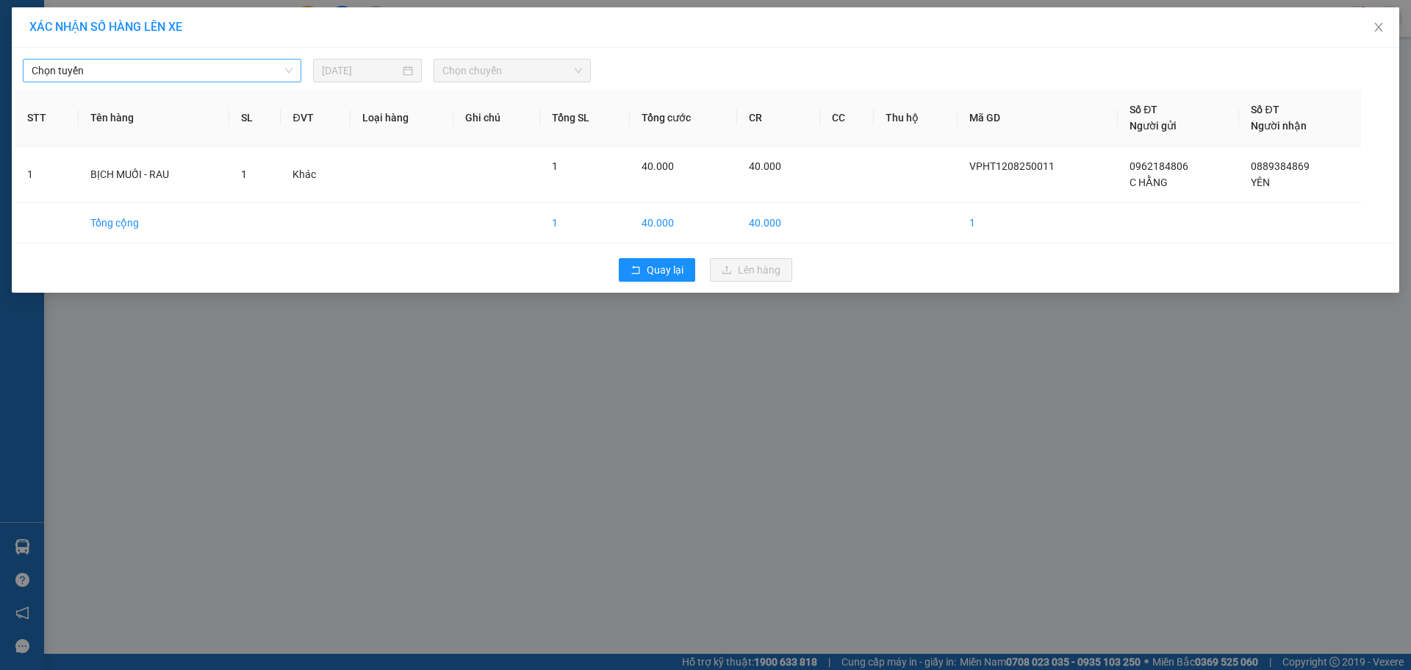
click at [167, 64] on span "Chọn tuyến" at bounding box center [162, 71] width 261 height 22
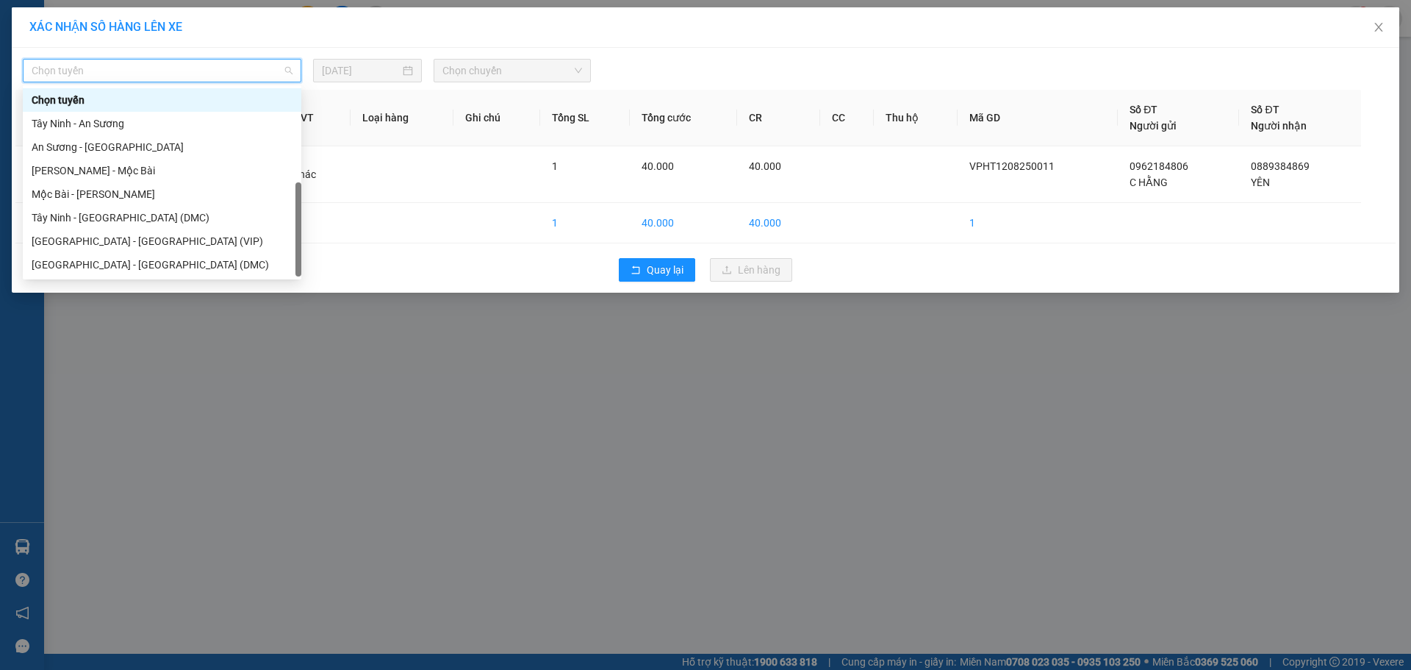
scroll to position [24, 0]
click at [97, 258] on div "Tây Ninh - [GEOGRAPHIC_DATA] (VIP)" at bounding box center [162, 265] width 261 height 16
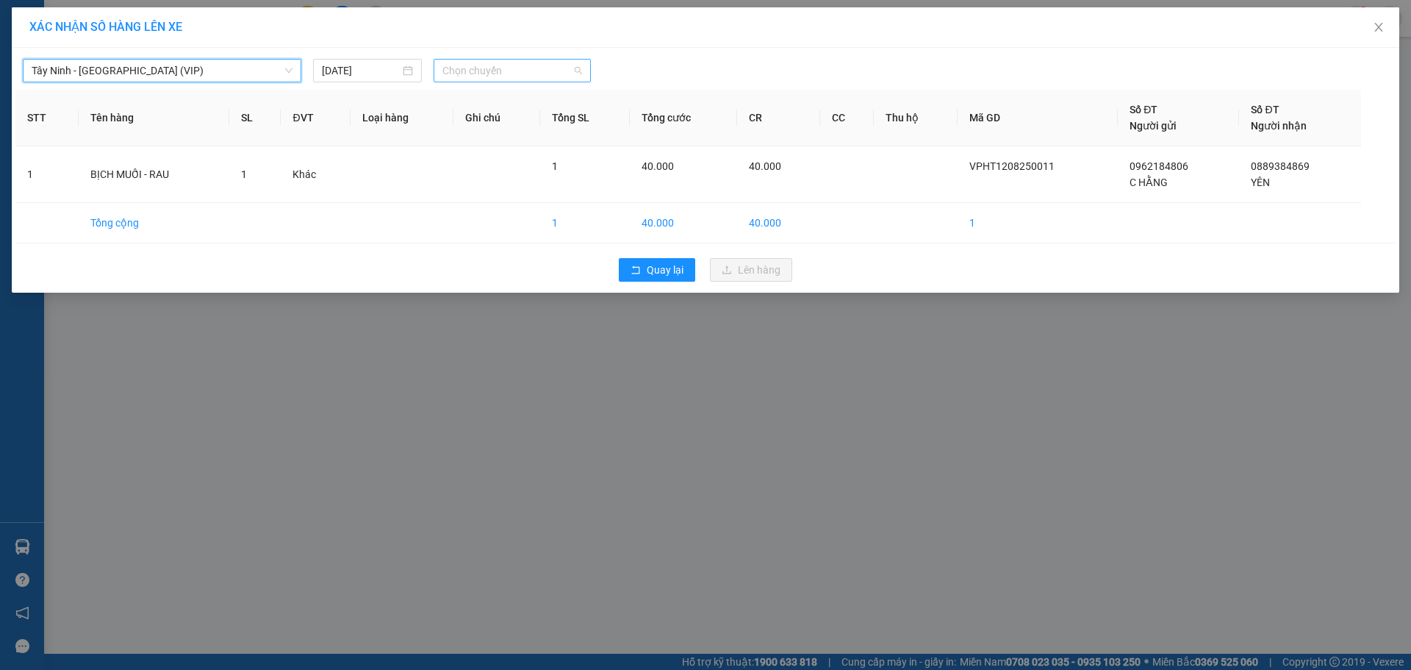
click at [462, 70] on span "Chọn chuyến" at bounding box center [512, 71] width 140 height 22
type input "4709"
click at [473, 123] on div "13:35 (TC) - 70H-047.09" at bounding box center [499, 123] width 115 height 16
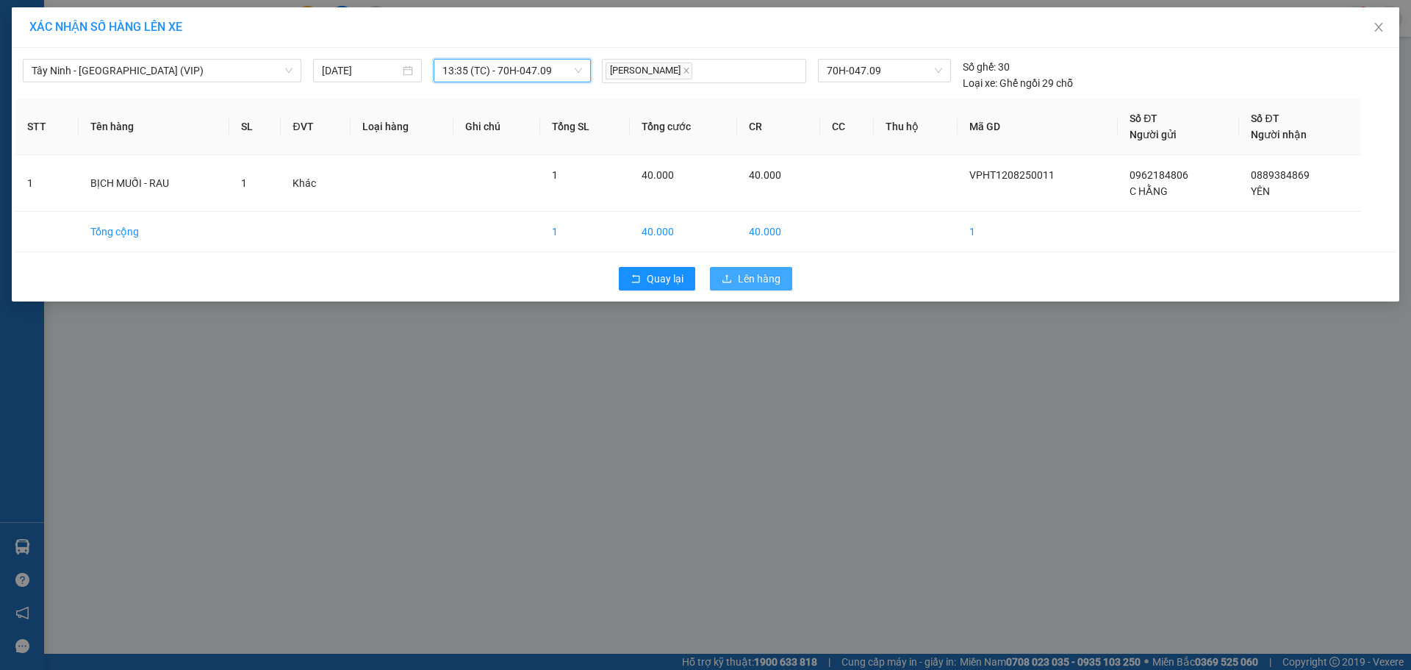
click at [761, 284] on span "Lên hàng" at bounding box center [759, 278] width 43 height 16
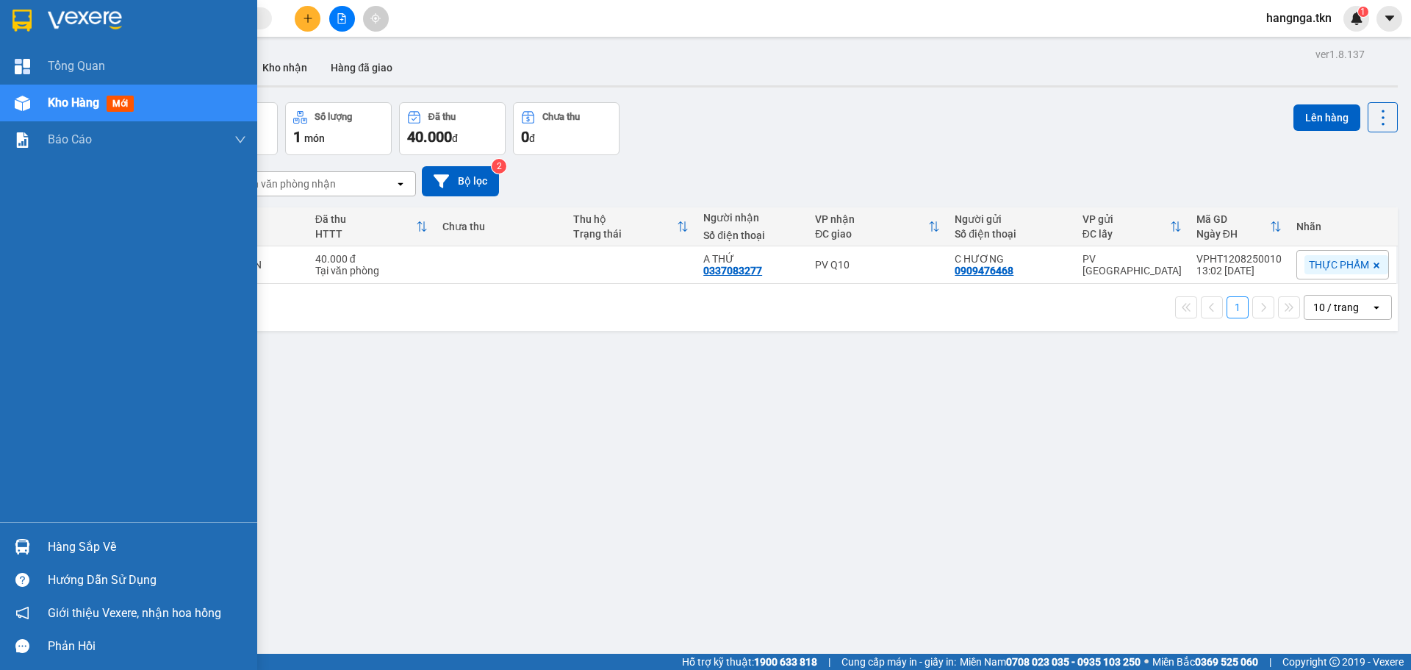
click at [93, 548] on div "Hàng sắp về" at bounding box center [147, 547] width 198 height 22
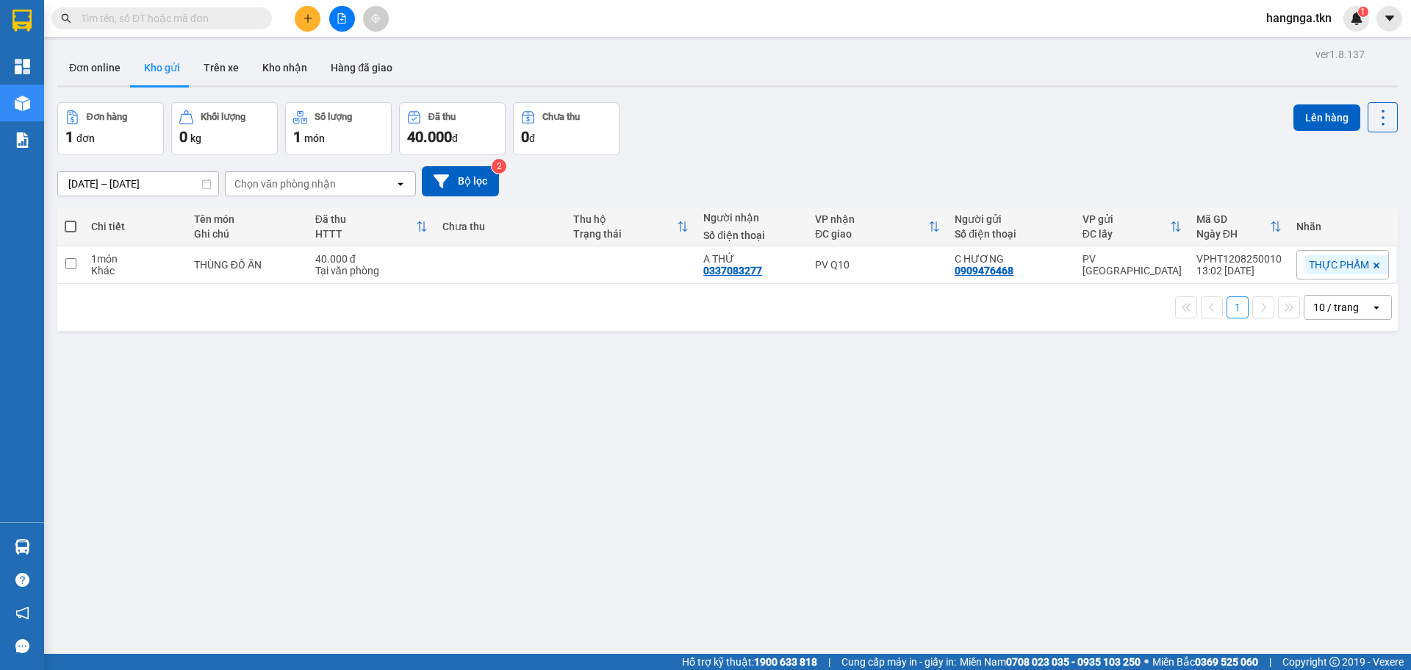
click at [950, 489] on section "Kết quả tìm kiếm ( 0 ) Bộ lọc No Data hangnga.tkn 1 Tổng Quan Kho hàng mới Báo …" at bounding box center [705, 335] width 1411 height 670
